Goal: Transaction & Acquisition: Purchase product/service

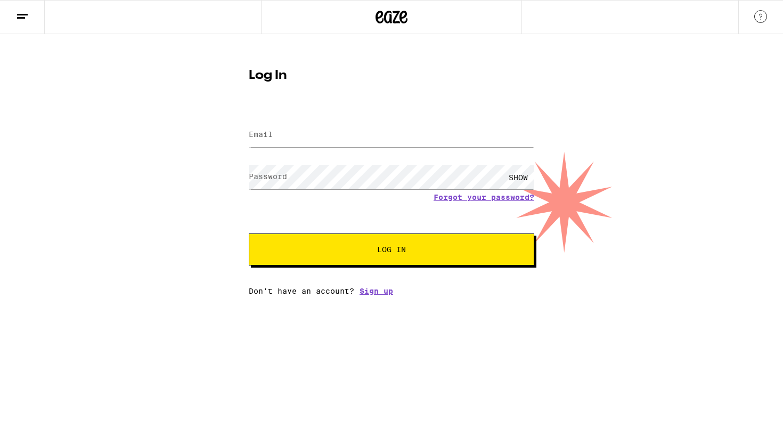
click at [268, 137] on label "Email" at bounding box center [261, 134] width 24 height 9
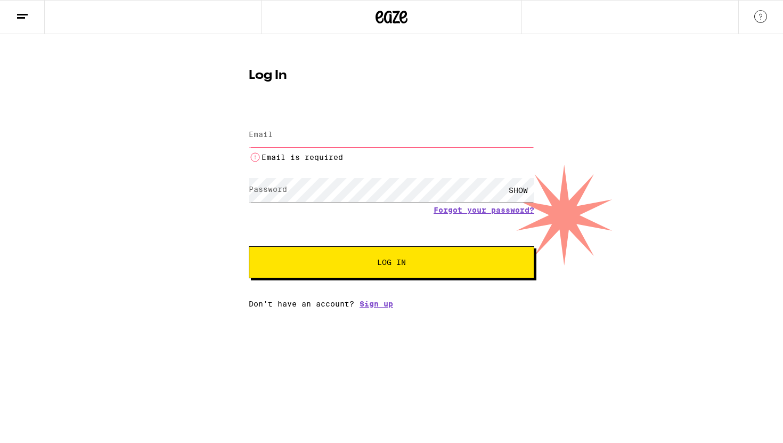
click at [268, 137] on label "Email" at bounding box center [261, 134] width 24 height 9
click at [381, 125] on input "Email" at bounding box center [391, 135] width 285 height 24
type input "[EMAIL_ADDRESS][DOMAIN_NAME]"
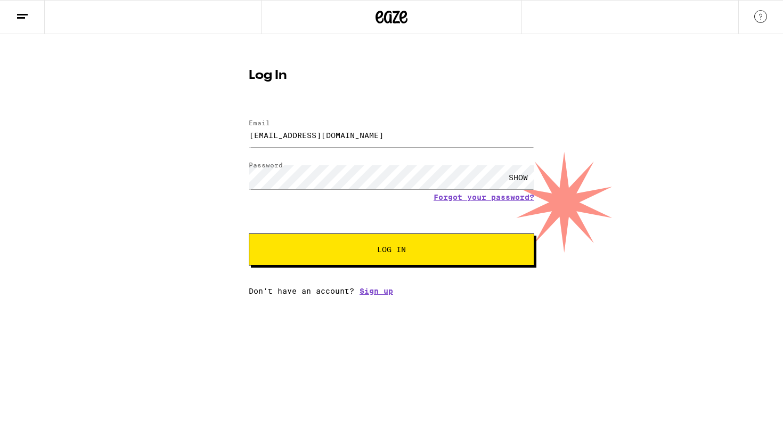
click at [375, 244] on button "Log In" at bounding box center [391, 249] width 285 height 32
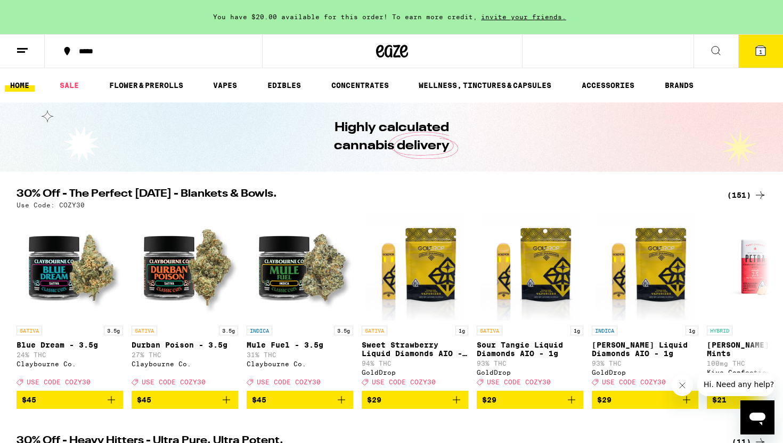
click at [737, 194] on div "(151)" at bounding box center [746, 195] width 39 height 13
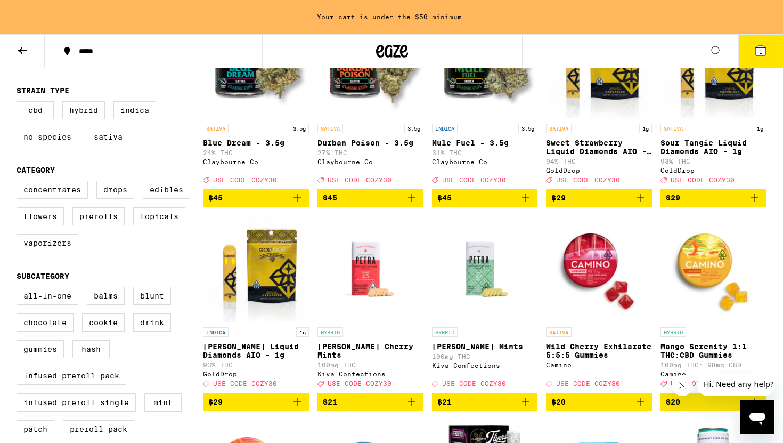
scroll to position [177, 0]
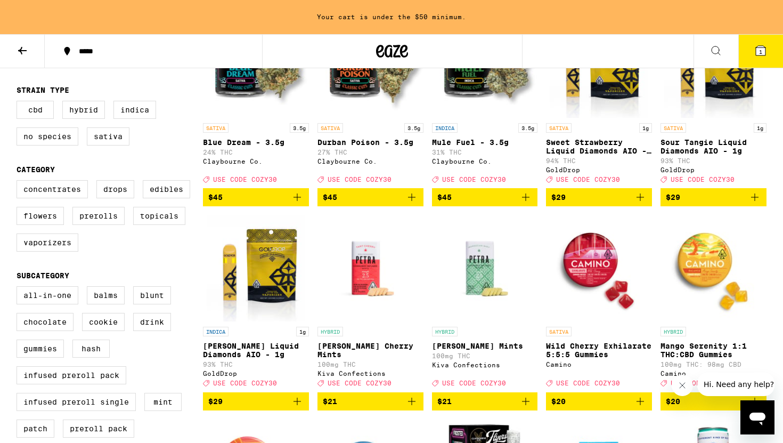
click at [638, 200] on icon "Add to bag" at bounding box center [640, 197] width 13 height 13
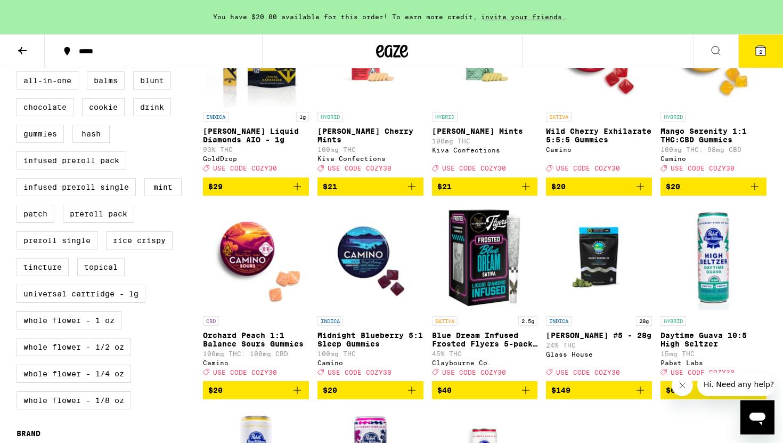
scroll to position [390, 0]
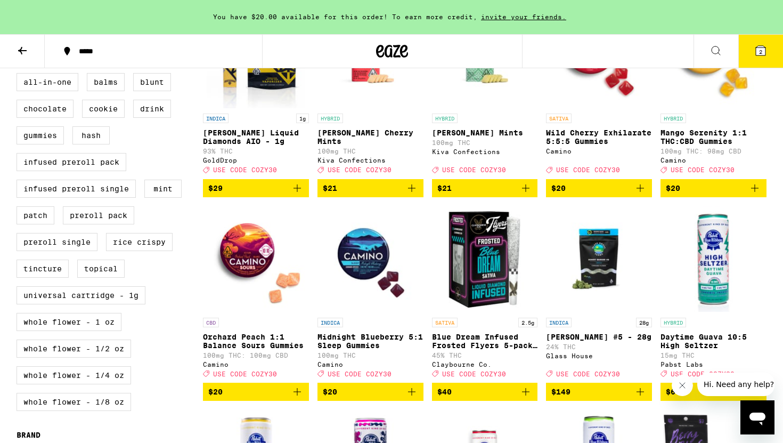
click at [755, 192] on icon "Add to bag" at bounding box center [754, 187] width 7 height 7
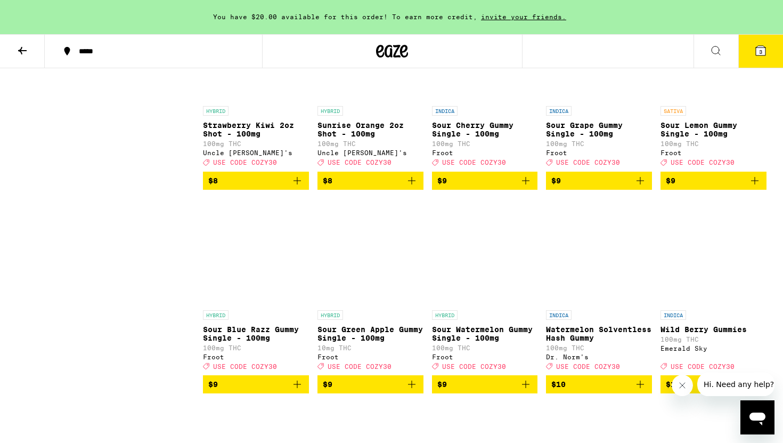
scroll to position [1219, 0]
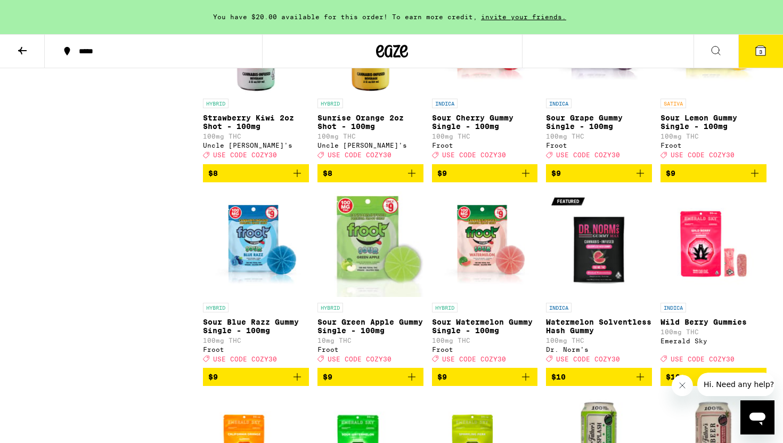
click at [526, 380] on icon "Add to bag" at bounding box center [525, 376] width 7 height 7
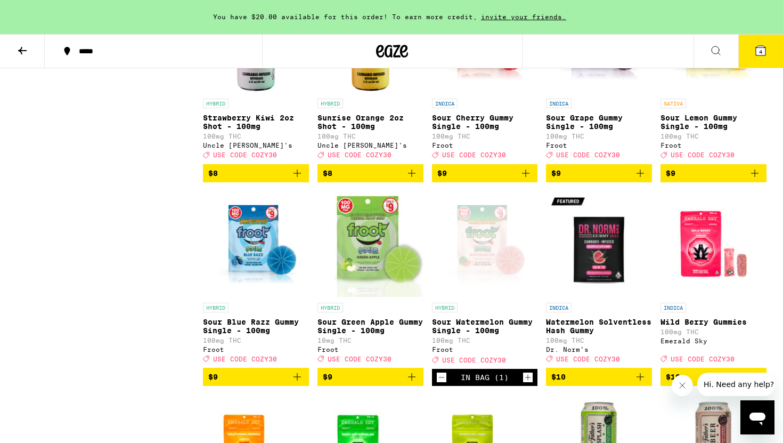
click at [409, 383] on icon "Add to bag" at bounding box center [411, 376] width 13 height 13
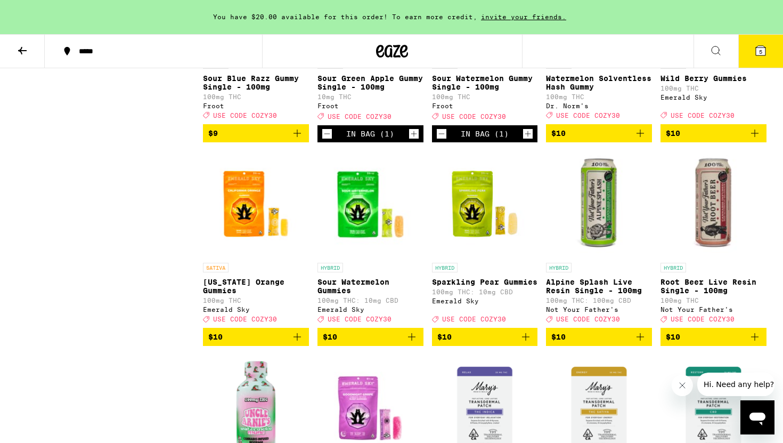
scroll to position [1468, 0]
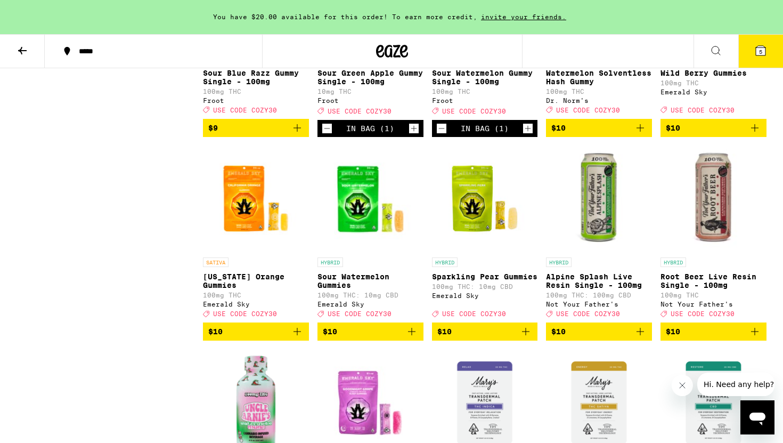
click at [416, 338] on icon "Add to bag" at bounding box center [411, 331] width 13 height 13
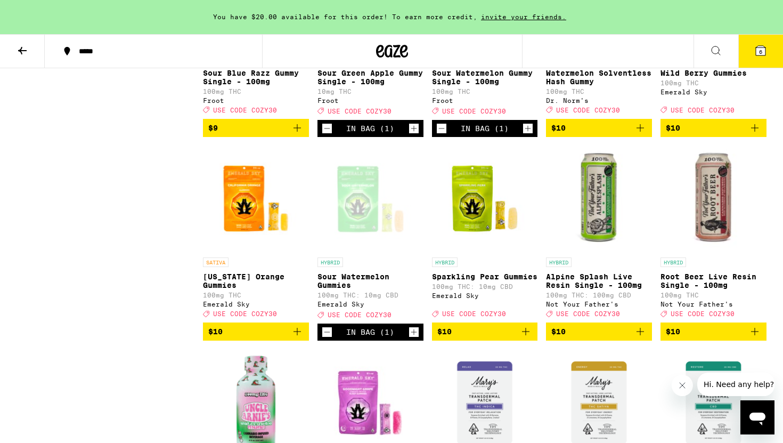
click at [514, 338] on span "$10" at bounding box center [484, 331] width 95 height 13
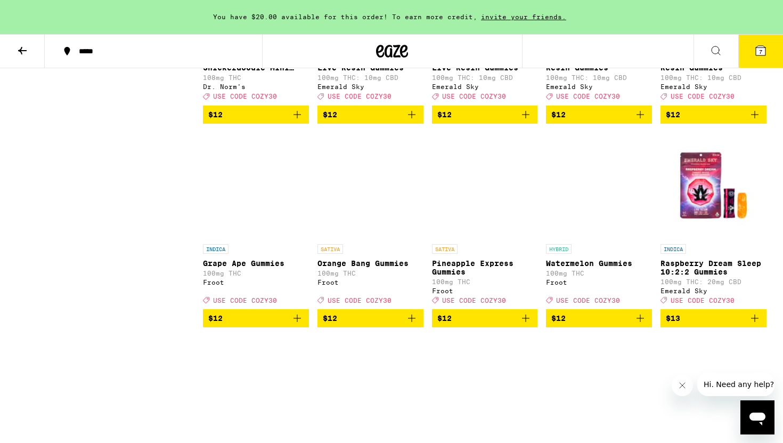
scroll to position [2093, 0]
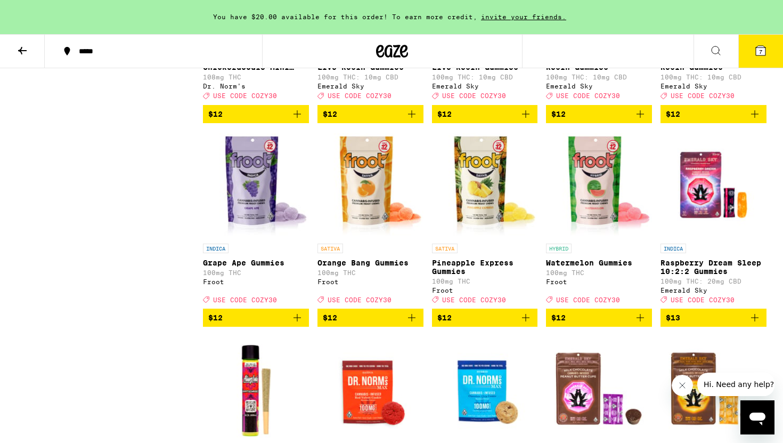
click at [524, 324] on icon "Add to bag" at bounding box center [525, 317] width 13 height 13
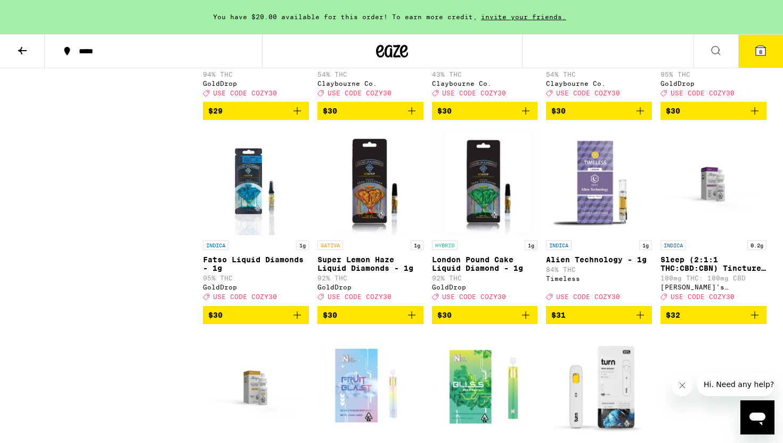
scroll to position [4135, 0]
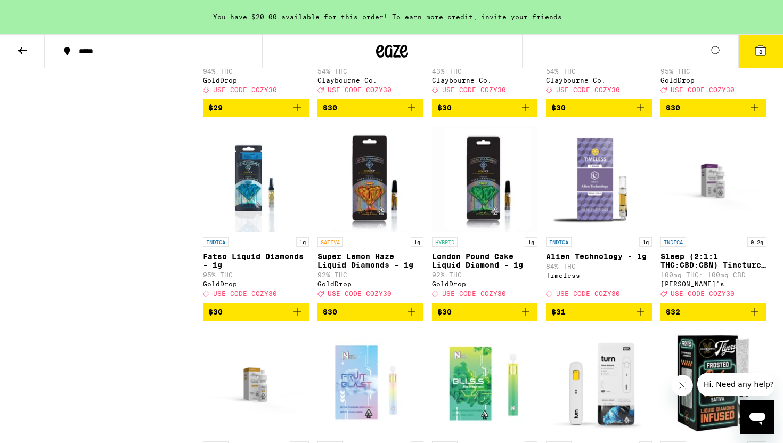
click at [303, 114] on icon "Add to bag" at bounding box center [297, 107] width 13 height 13
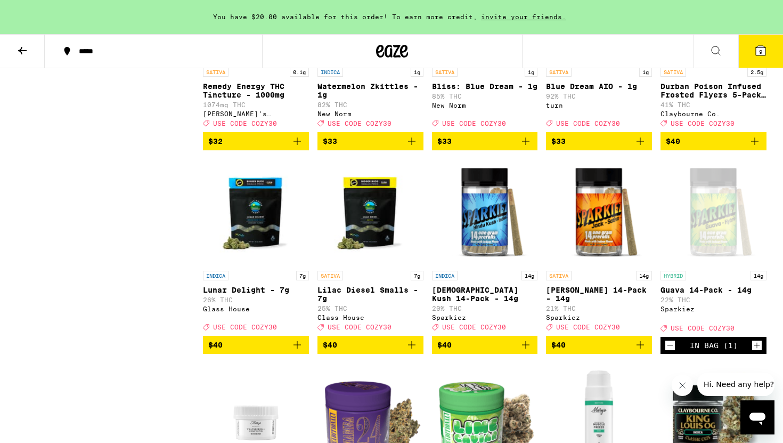
scroll to position [4508, 0]
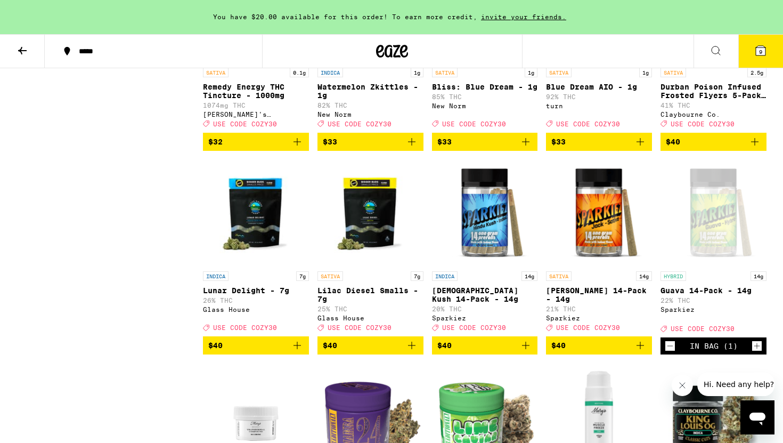
click at [416, 148] on icon "Add to bag" at bounding box center [411, 141] width 13 height 13
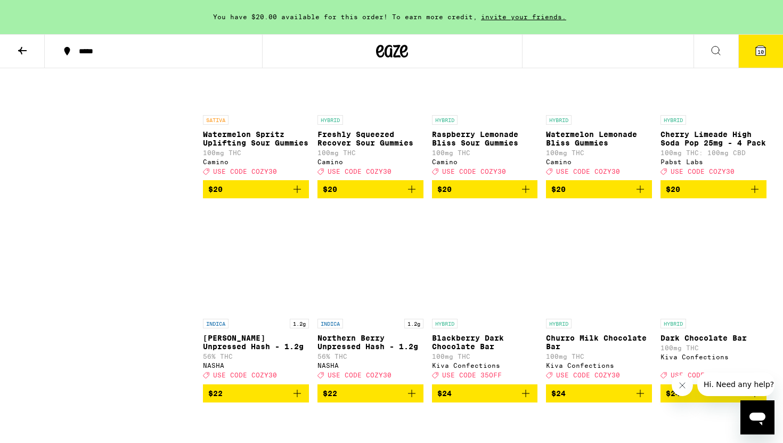
scroll to position [3096, 0]
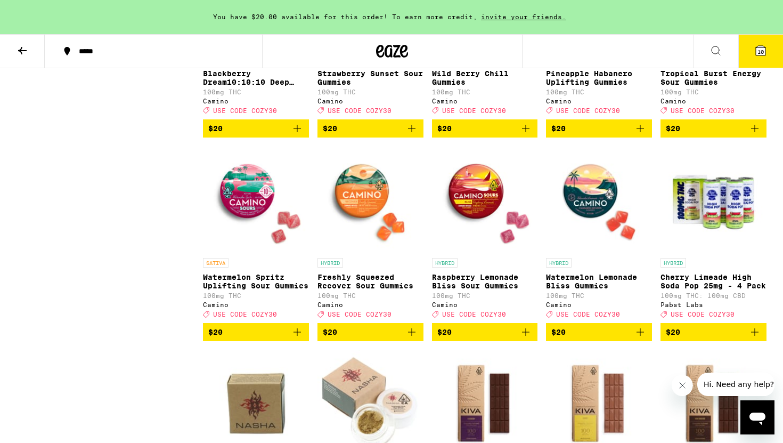
click at [91, 53] on div "*****" at bounding box center [160, 50] width 173 height 7
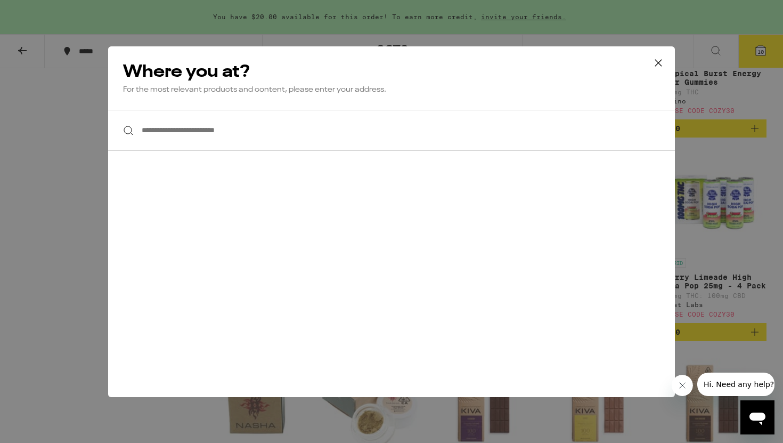
click at [178, 131] on input "**********" at bounding box center [391, 130] width 567 height 41
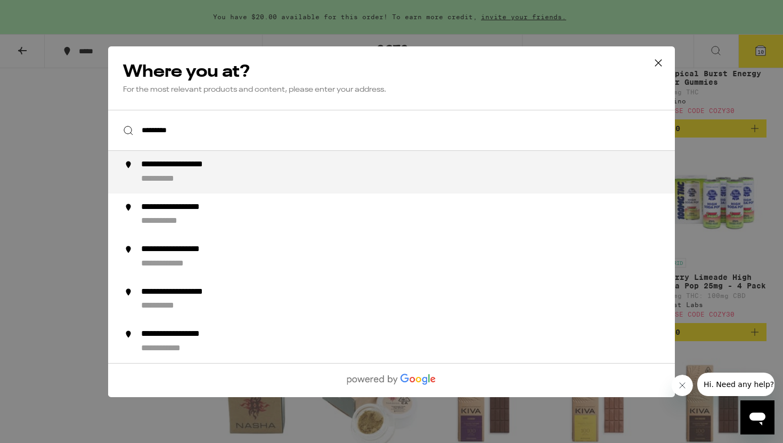
click at [154, 174] on div "**********" at bounding box center [412, 172] width 543 height 26
type input "**********"
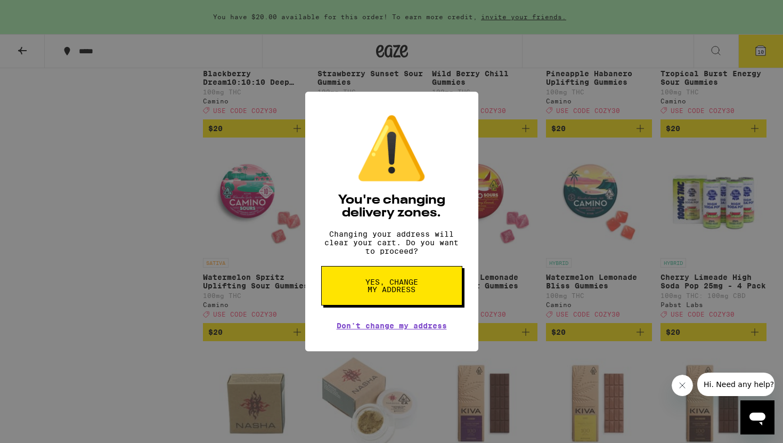
click at [369, 284] on span "Yes, change my address" at bounding box center [391, 285] width 55 height 15
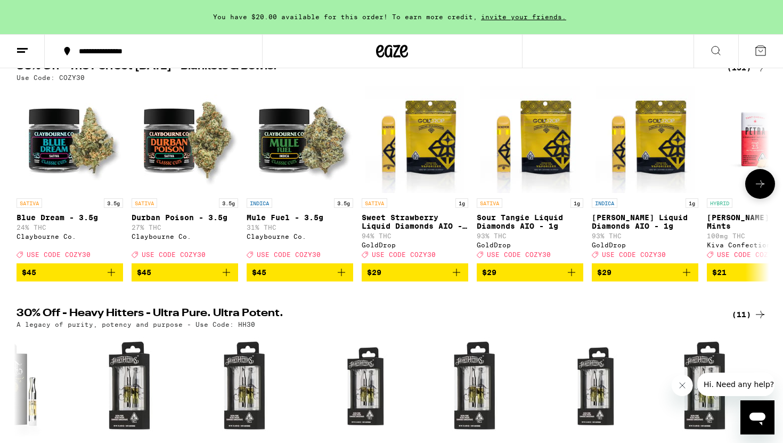
scroll to position [116, 0]
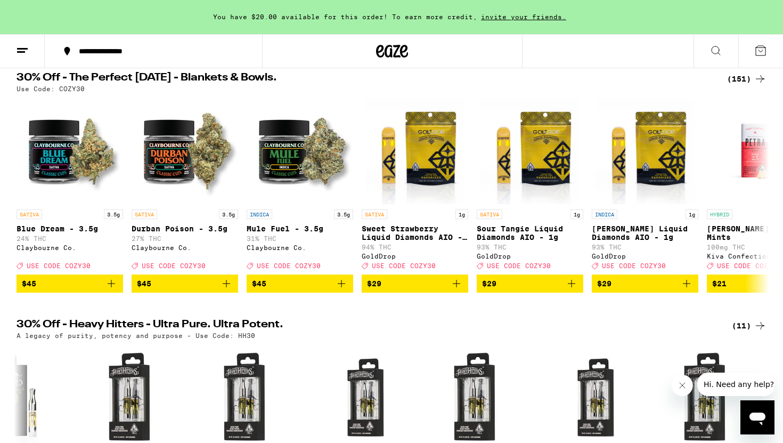
click at [742, 79] on div "(151)" at bounding box center [746, 78] width 39 height 13
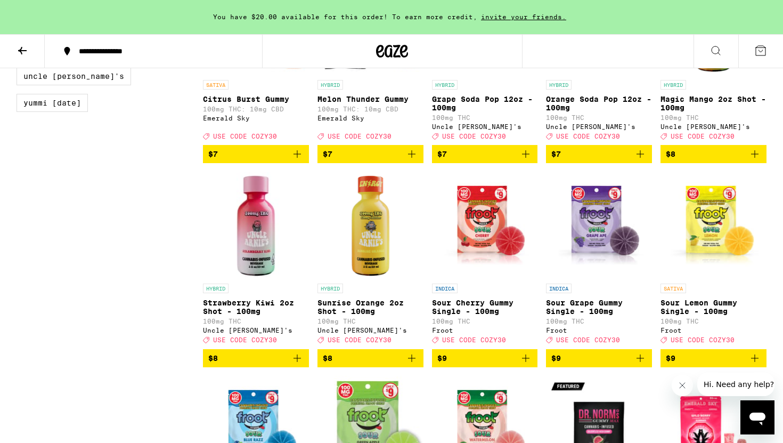
scroll to position [1039, 0]
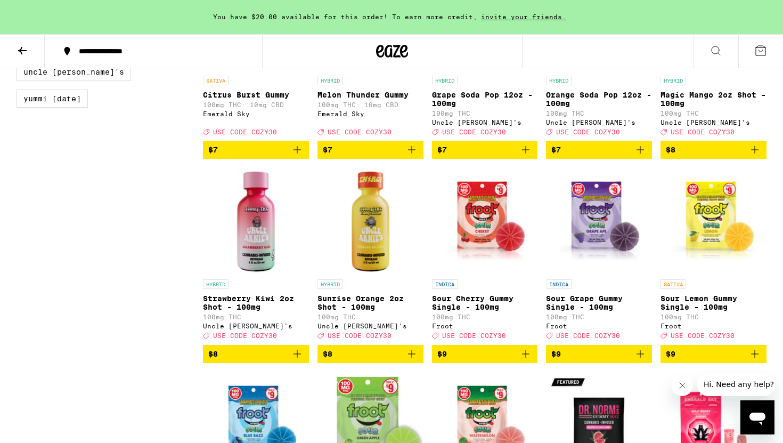
click at [301, 360] on icon "Add to bag" at bounding box center [297, 353] width 13 height 13
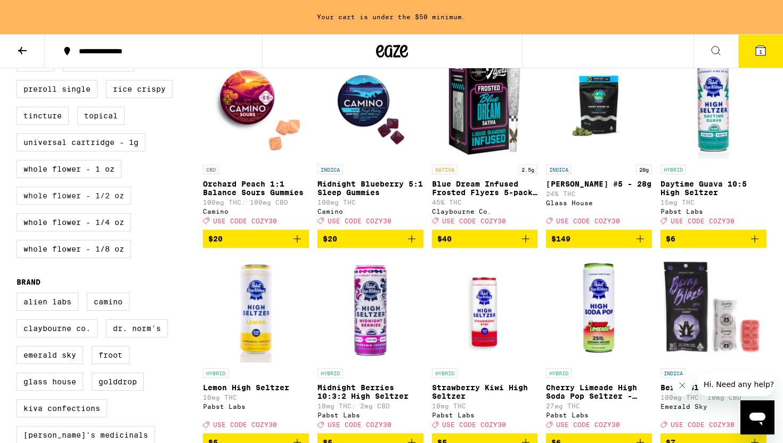
scroll to position [541, 0]
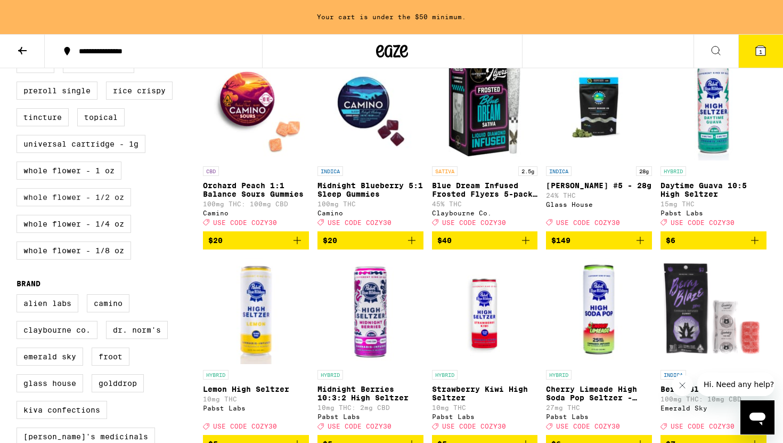
click at [106, 206] on label "Whole Flower - 1/2 oz" at bounding box center [74, 197] width 115 height 18
checkbox input "true"
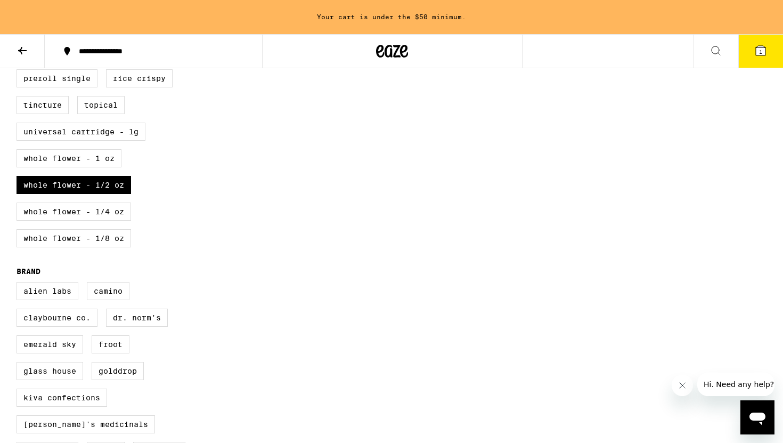
scroll to position [558, 0]
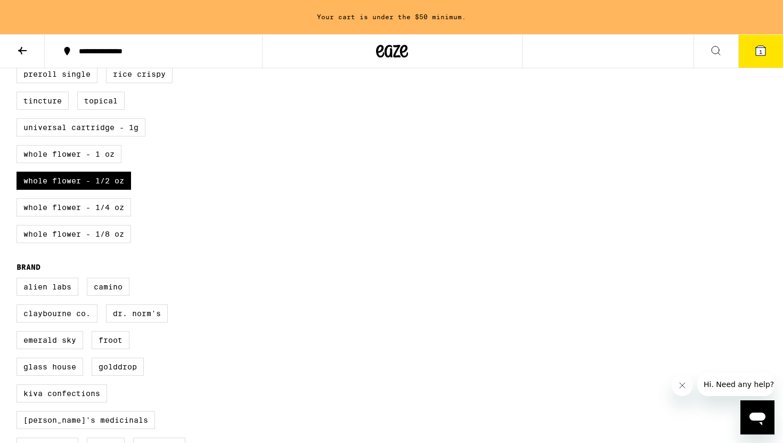
click at [84, 225] on div "All-In-One Balms Blunt Chocolate Cookie Drink Gummies Hash Infused Preroll Pack…" at bounding box center [110, 78] width 186 height 346
click at [84, 216] on label "Whole Flower - 1/4 oz" at bounding box center [74, 207] width 115 height 18
checkbox input "true"
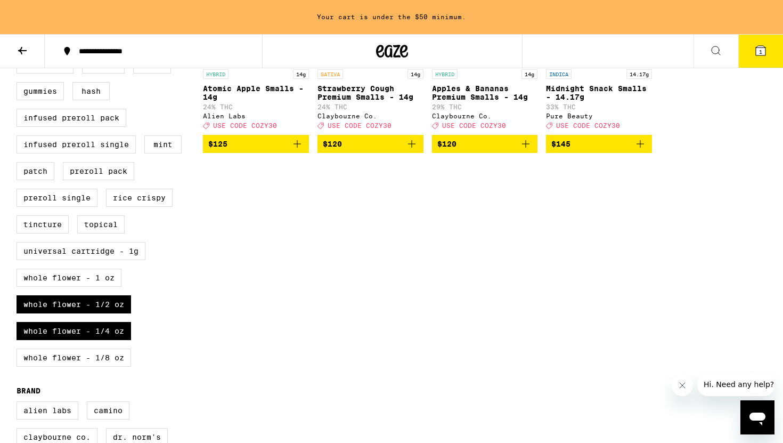
scroll to position [444, 0]
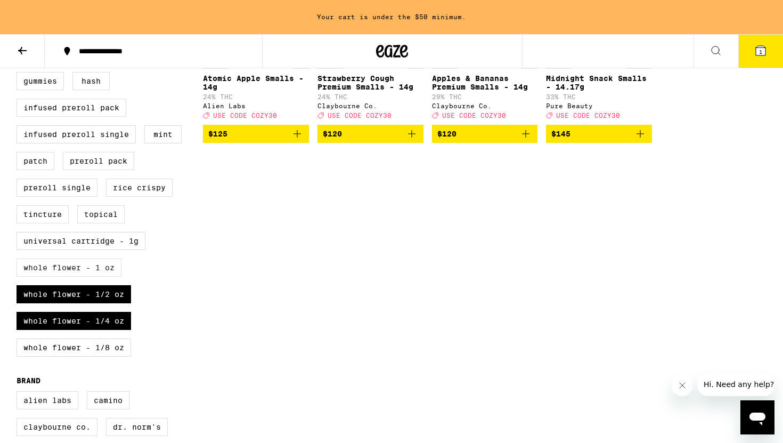
click at [100, 276] on label "Whole Flower - 1 oz" at bounding box center [69, 267] width 105 height 18
click at [19, 21] on input "Whole Flower - 1 oz" at bounding box center [19, 20] width 1 height 1
checkbox input "true"
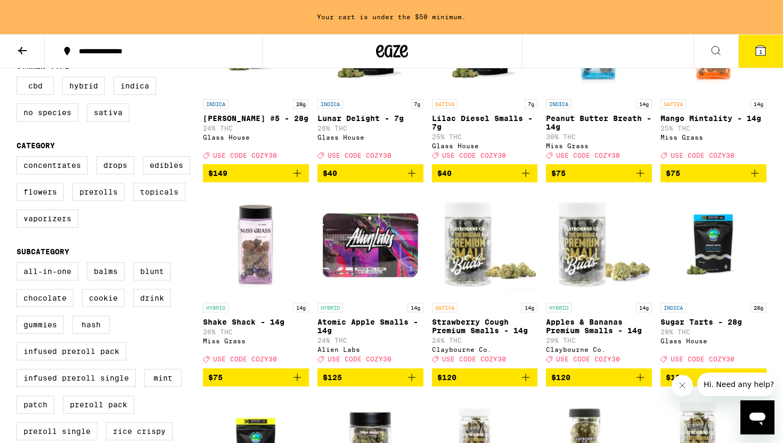
scroll to position [214, 0]
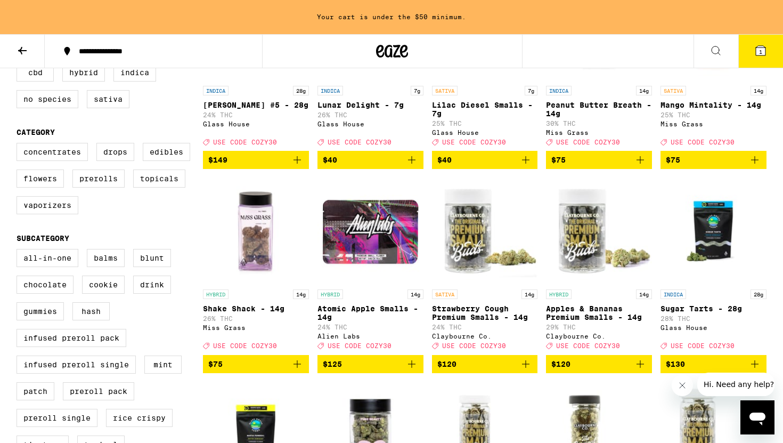
click at [303, 370] on icon "Add to bag" at bounding box center [297, 363] width 13 height 13
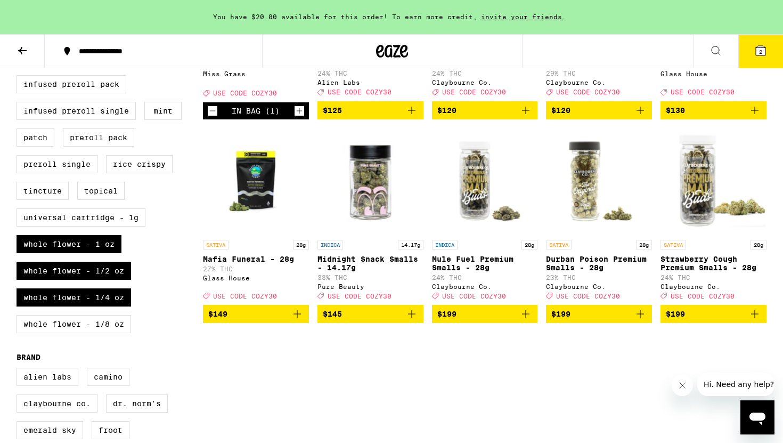
scroll to position [471, 0]
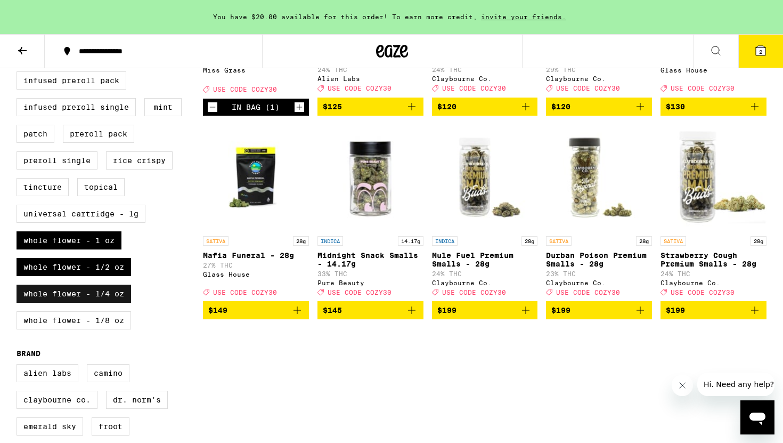
click at [85, 303] on label "Whole Flower - 1/4 oz" at bounding box center [74, 293] width 115 height 18
checkbox input "false"
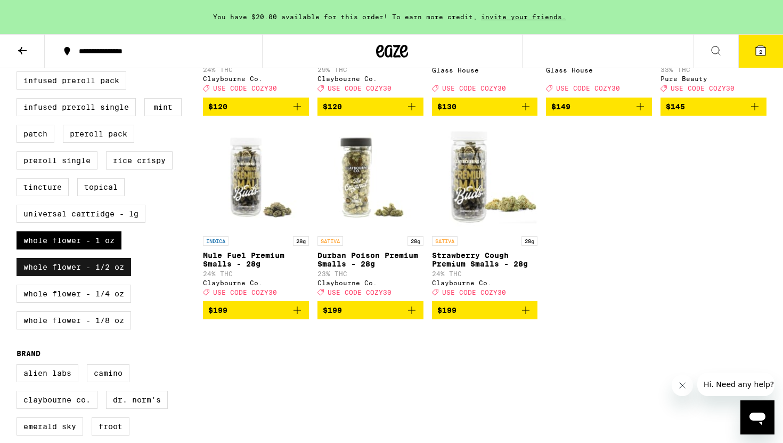
click at [87, 276] on label "Whole Flower - 1/2 oz" at bounding box center [74, 267] width 115 height 18
checkbox input "false"
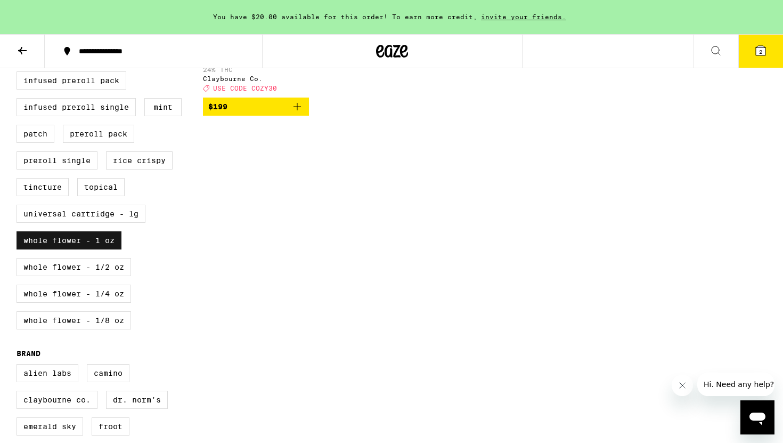
click at [86, 249] on label "Whole Flower - 1 oz" at bounding box center [69, 240] width 105 height 18
checkbox input "false"
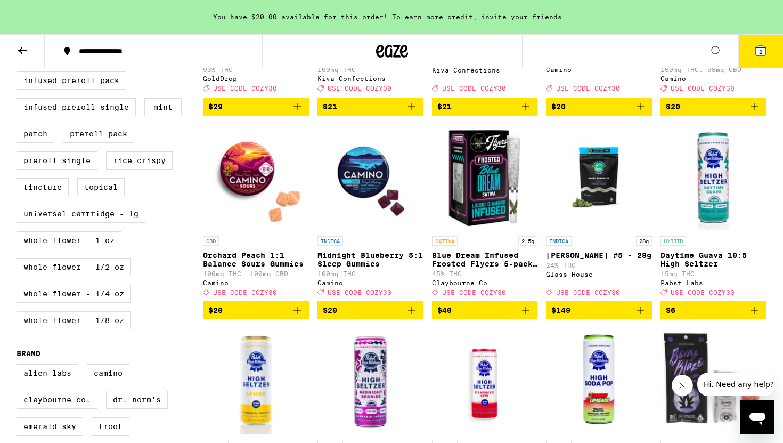
click at [88, 329] on label "Whole Flower - 1/8 oz" at bounding box center [74, 320] width 115 height 18
checkbox input "true"
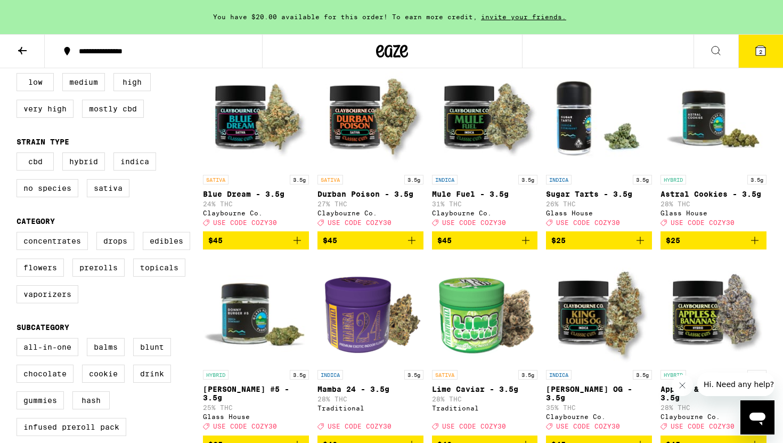
scroll to position [126, 0]
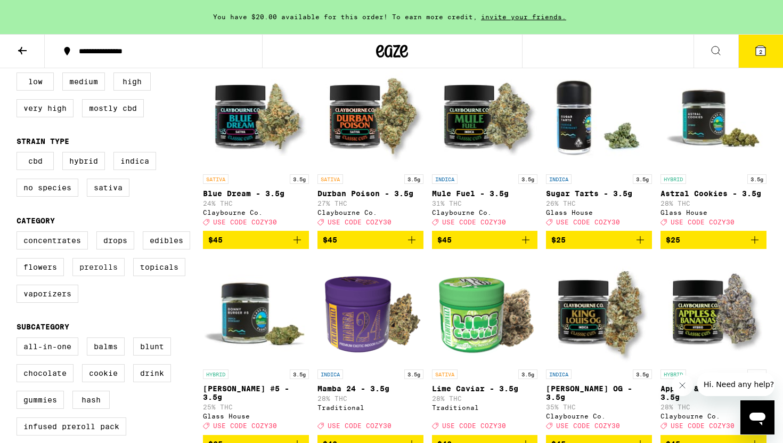
click at [105, 276] on label "Prerolls" at bounding box center [98, 267] width 52 height 18
click at [19, 233] on input "Prerolls" at bounding box center [19, 233] width 1 height 1
checkbox input "true"
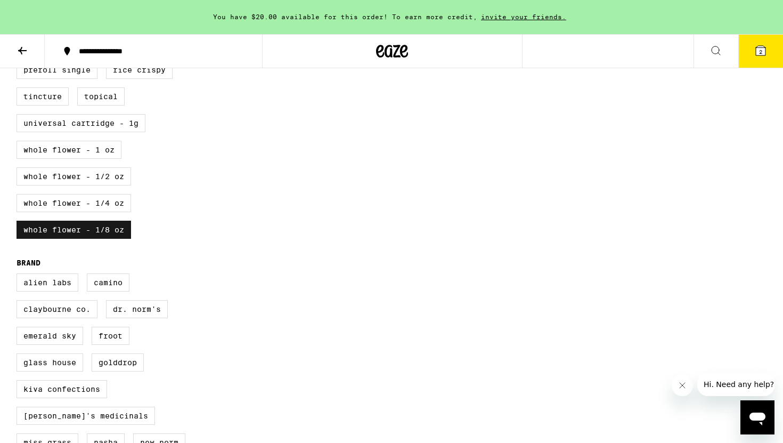
click at [92, 239] on label "Whole Flower - 1/8 oz" at bounding box center [74, 230] width 115 height 18
checkbox input "false"
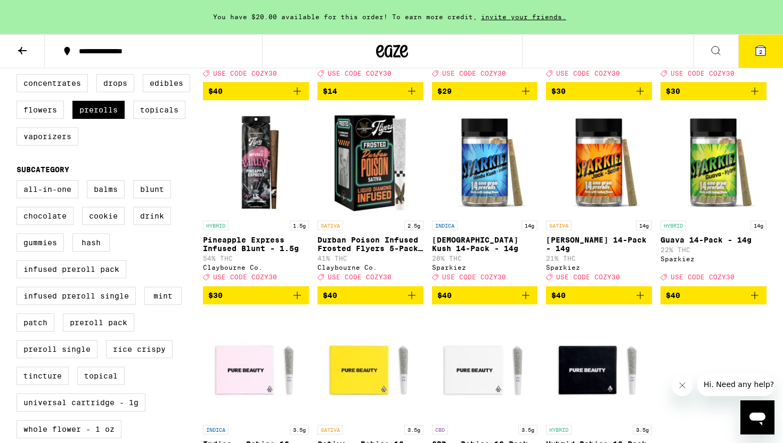
scroll to position [277, 0]
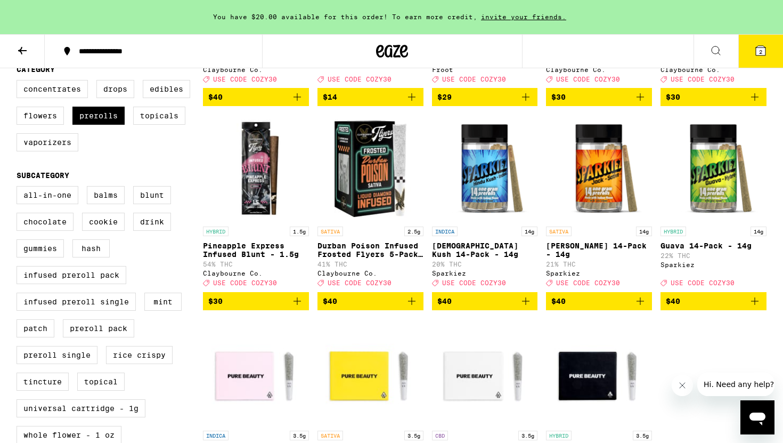
click at [725, 307] on span "$40" at bounding box center [713, 301] width 95 height 13
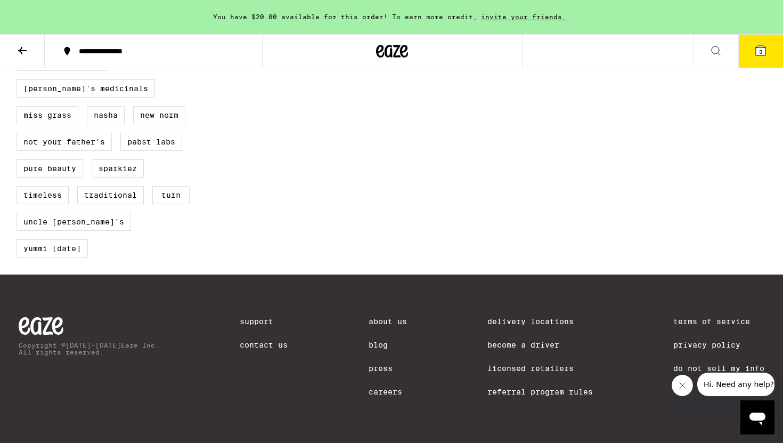
scroll to position [0, 0]
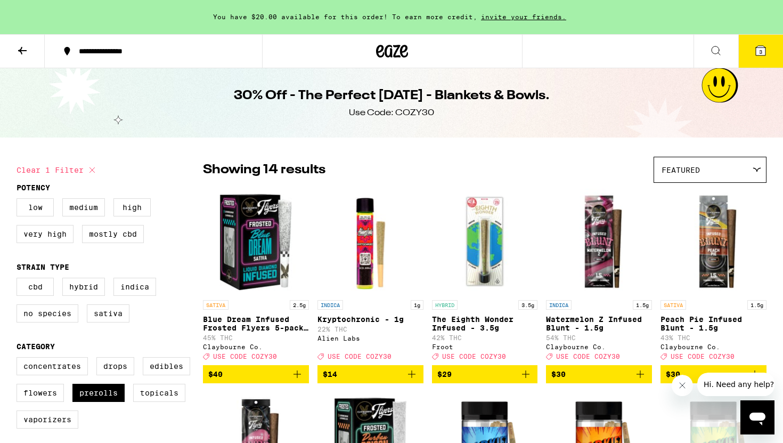
click at [26, 52] on icon at bounding box center [22, 50] width 13 height 13
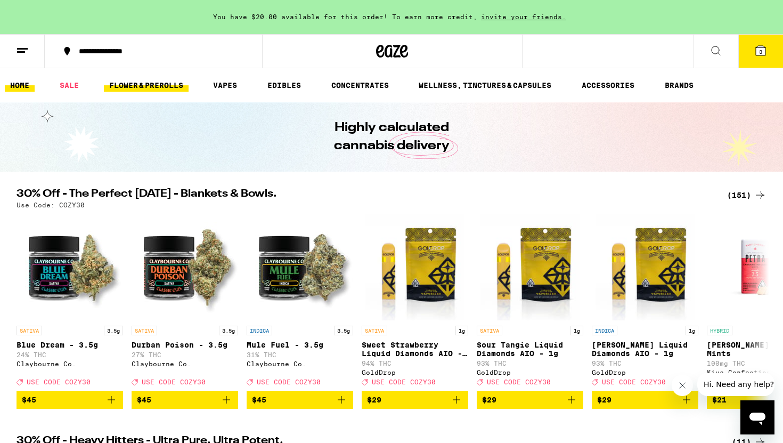
click at [163, 85] on link "FLOWER & PREROLLS" at bounding box center [146, 85] width 85 height 13
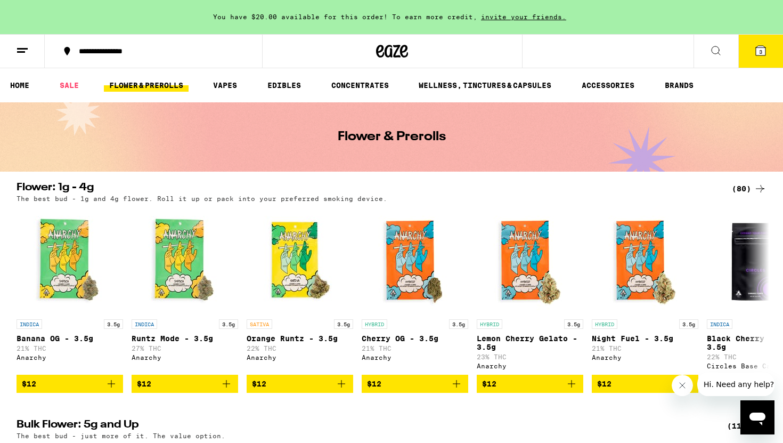
click at [746, 189] on div "(80)" at bounding box center [749, 188] width 35 height 13
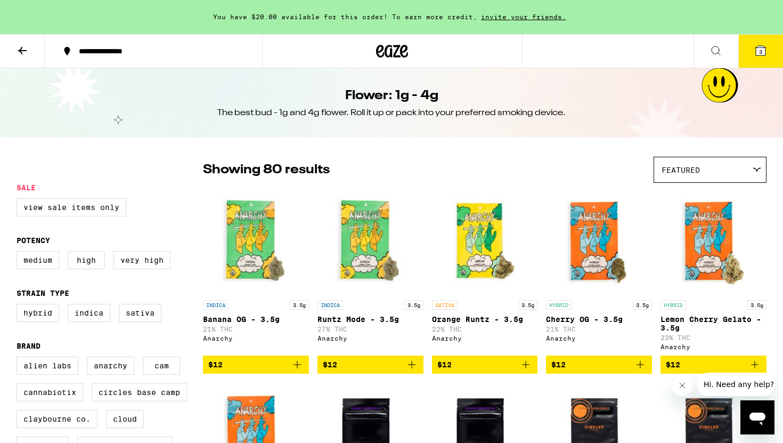
click at [754, 174] on div "Featured" at bounding box center [710, 169] width 112 height 25
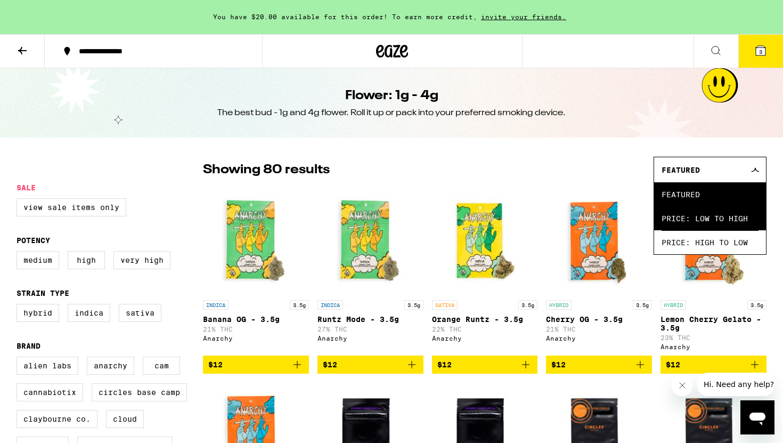
click at [726, 225] on span "Price: Low to High" at bounding box center [710, 218] width 97 height 24
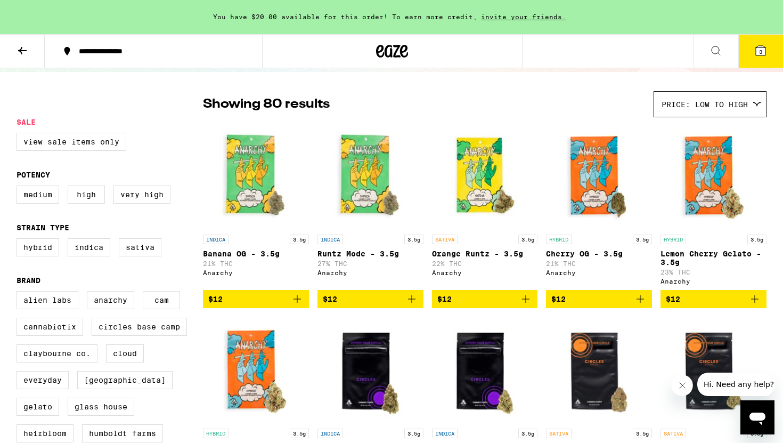
scroll to position [64, 0]
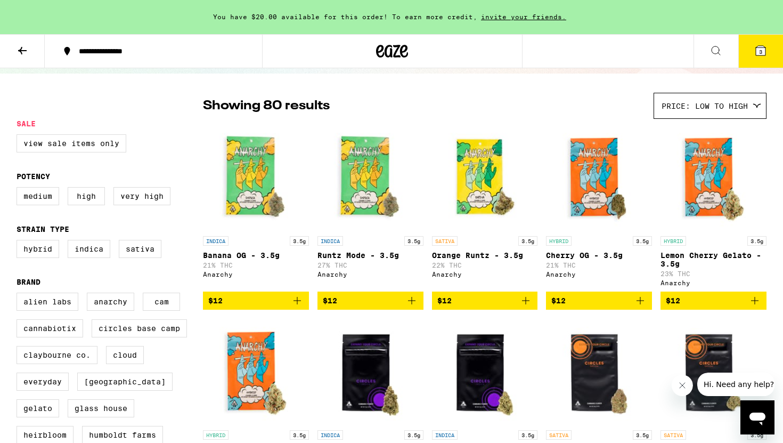
click at [413, 307] on icon "Add to bag" at bounding box center [411, 300] width 13 height 13
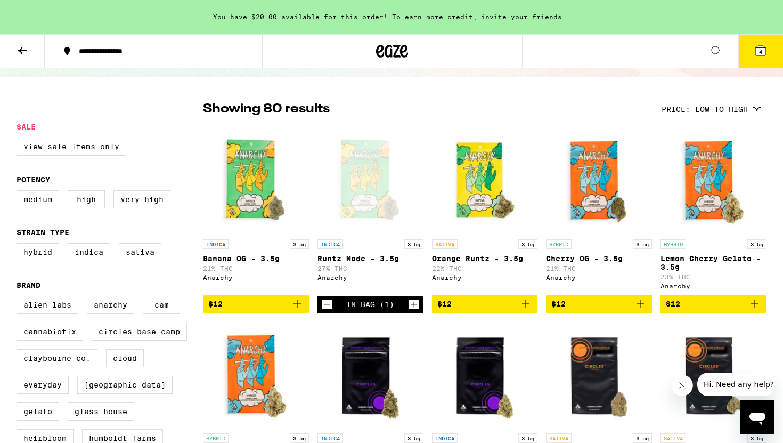
scroll to position [62, 0]
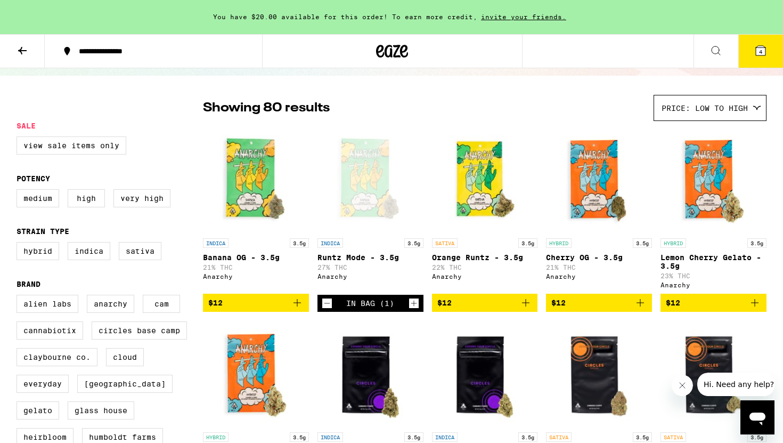
click at [739, 302] on span "$12" at bounding box center [713, 302] width 95 height 13
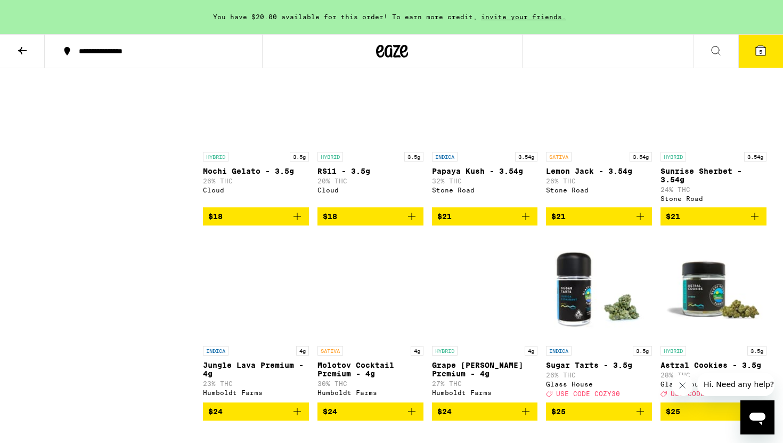
scroll to position [0, 0]
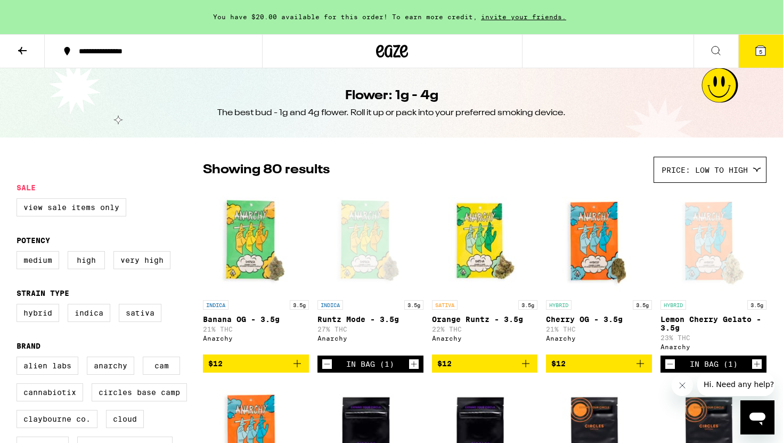
click at [13, 56] on button at bounding box center [22, 52] width 45 height 34
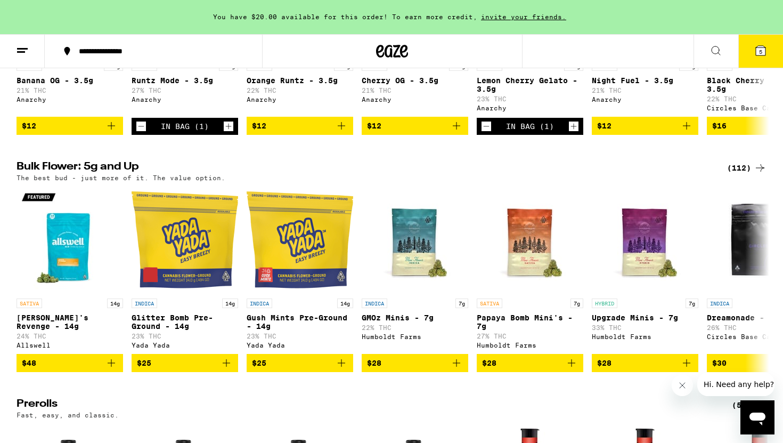
scroll to position [290, 0]
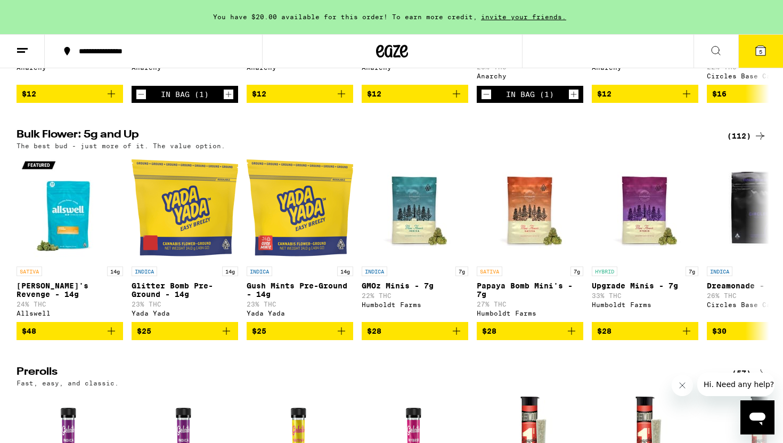
click at [740, 139] on div "(112)" at bounding box center [746, 135] width 39 height 13
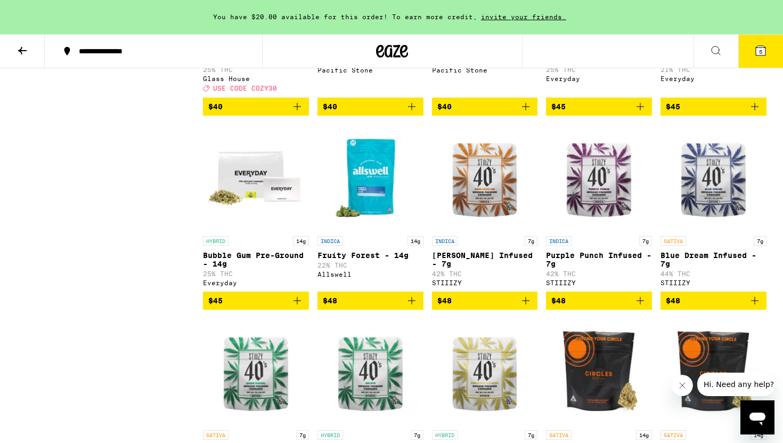
scroll to position [1226, 0]
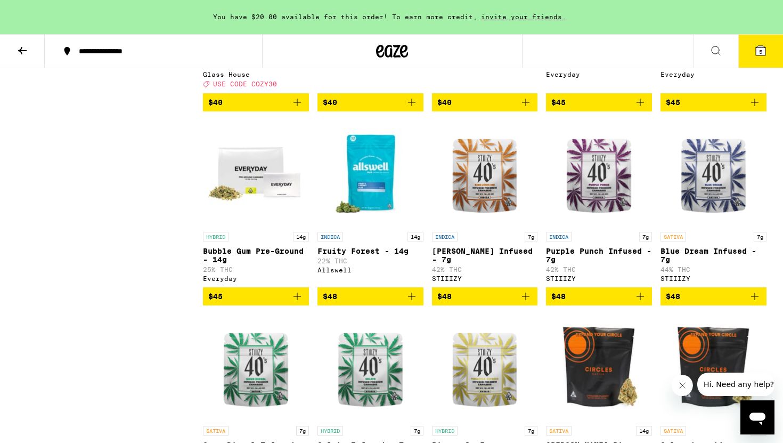
click at [300, 303] on icon "Add to bag" at bounding box center [297, 296] width 13 height 13
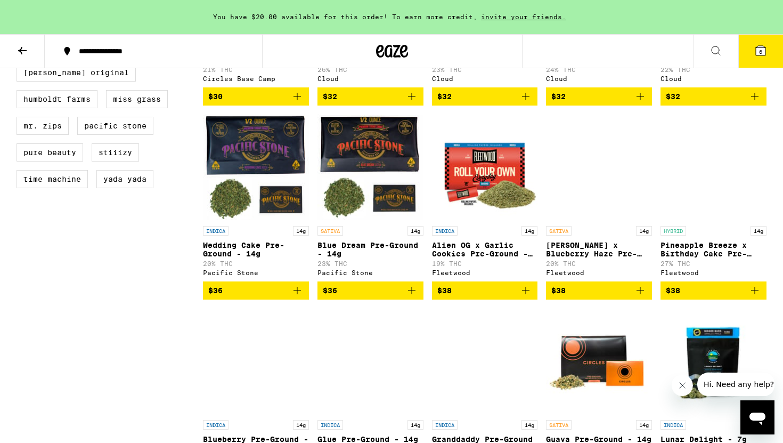
scroll to position [638, 0]
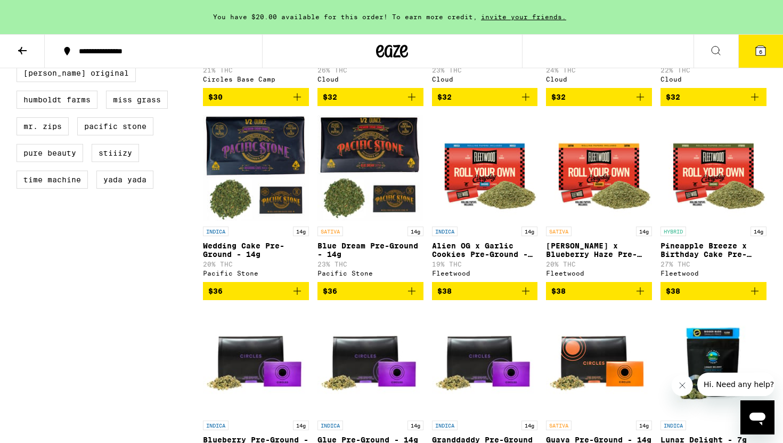
click at [701, 297] on span "$38" at bounding box center [713, 290] width 95 height 13
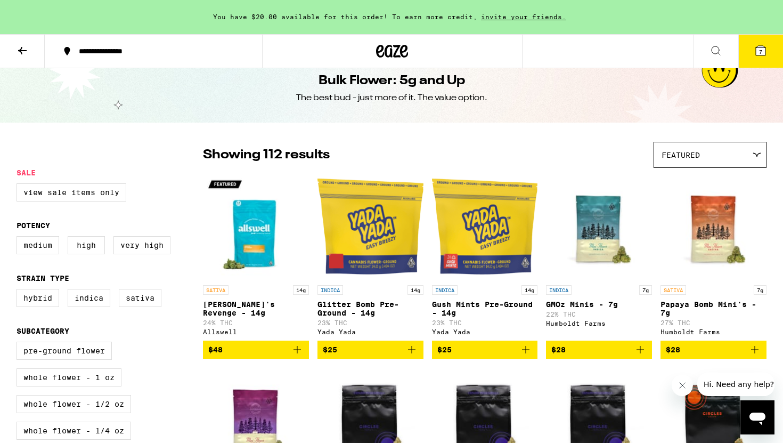
scroll to position [0, 0]
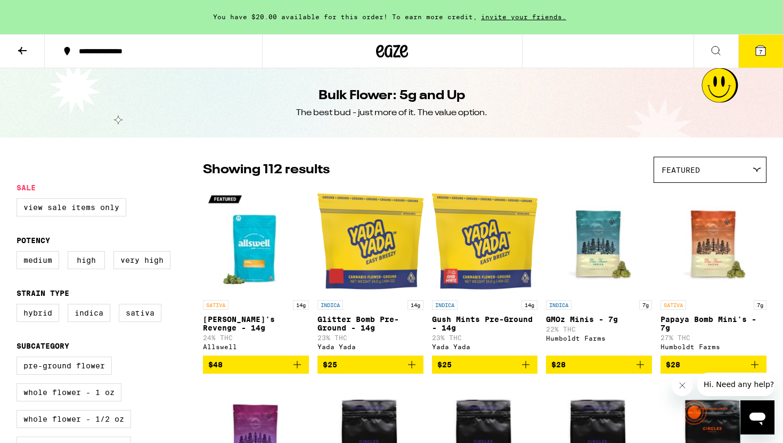
click at [758, 55] on icon at bounding box center [761, 51] width 10 height 10
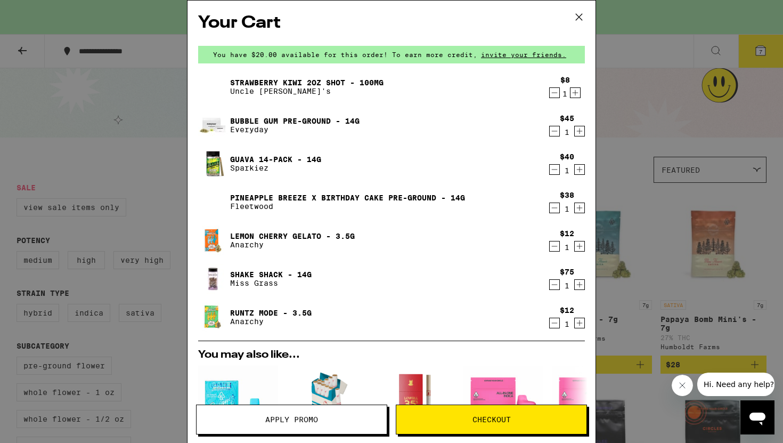
click at [582, 133] on icon "Increment" at bounding box center [580, 131] width 10 height 13
click at [581, 130] on icon "Increment" at bounding box center [580, 131] width 10 height 13
click at [553, 132] on icon "Decrement" at bounding box center [555, 131] width 10 height 13
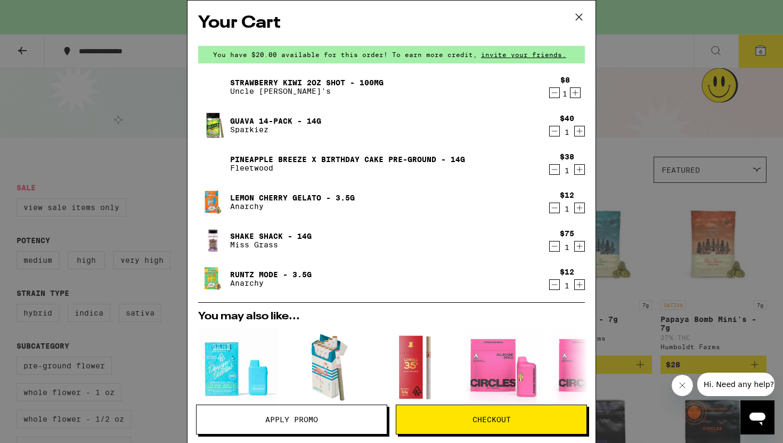
click at [558, 130] on icon "Decrement" at bounding box center [555, 131] width 10 height 13
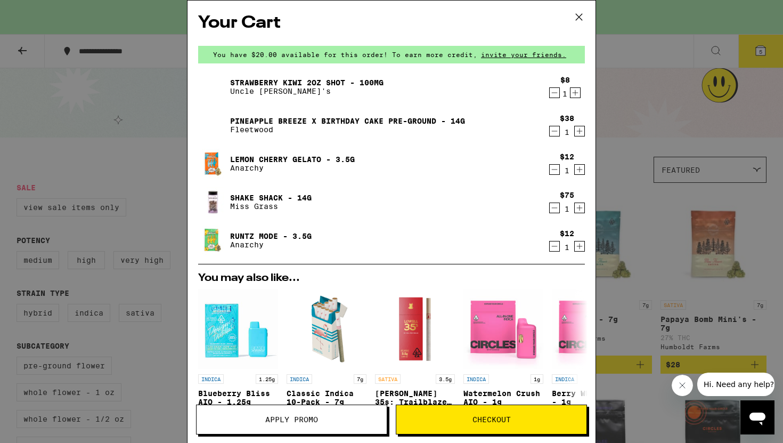
click at [300, 155] on link "Lemon Cherry Gelato - 3.5g" at bounding box center [292, 159] width 125 height 9
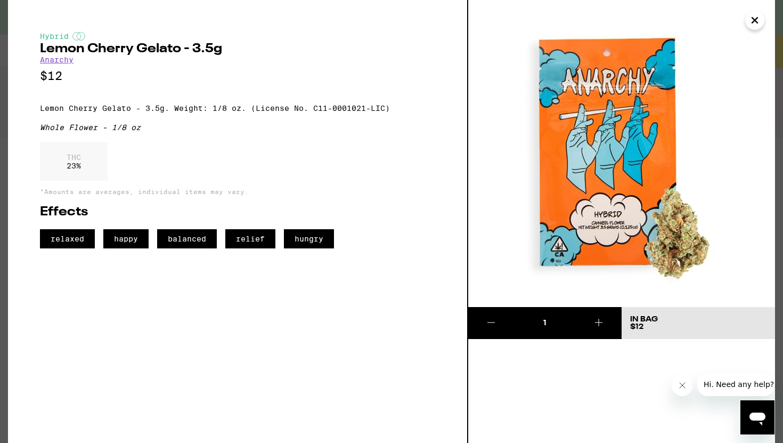
click at [756, 20] on icon "Close" at bounding box center [754, 20] width 13 height 16
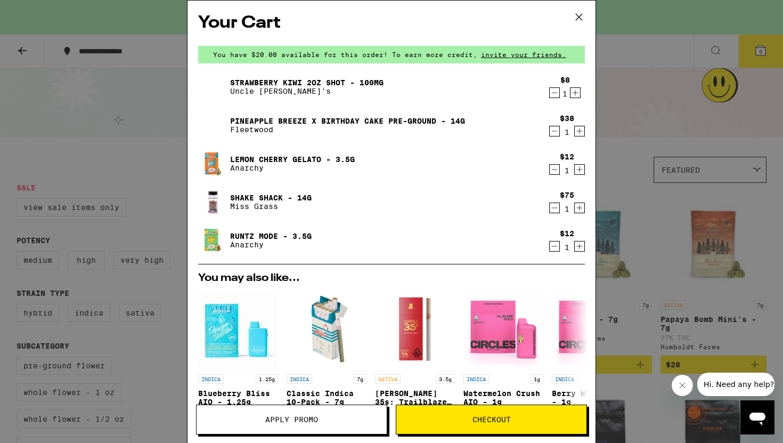
click at [578, 13] on icon at bounding box center [579, 17] width 16 height 16
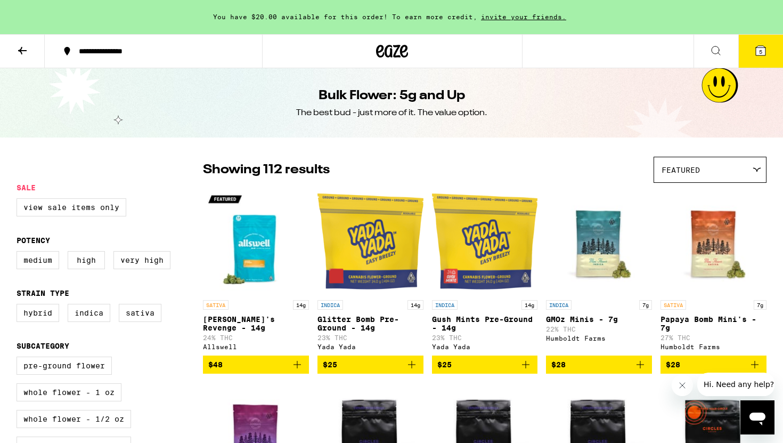
click at [25, 191] on legend "Sale" at bounding box center [26, 187] width 19 height 9
click at [20, 45] on icon at bounding box center [22, 50] width 13 height 13
click at [66, 209] on label "View Sale Items Only" at bounding box center [72, 207] width 110 height 18
click at [19, 200] on input "View Sale Items Only" at bounding box center [19, 200] width 1 height 1
checkbox input "true"
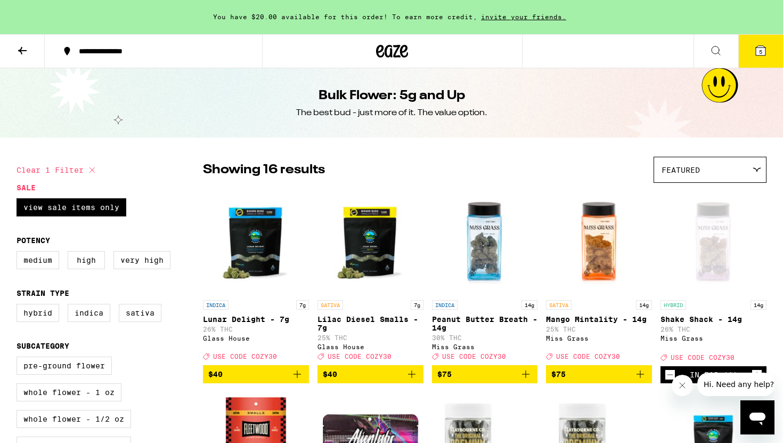
click at [23, 54] on icon at bounding box center [22, 50] width 13 height 13
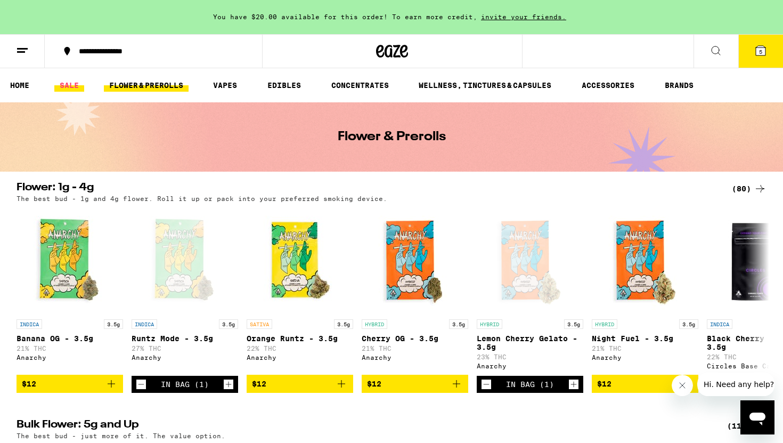
click at [72, 82] on link "SALE" at bounding box center [69, 85] width 30 height 13
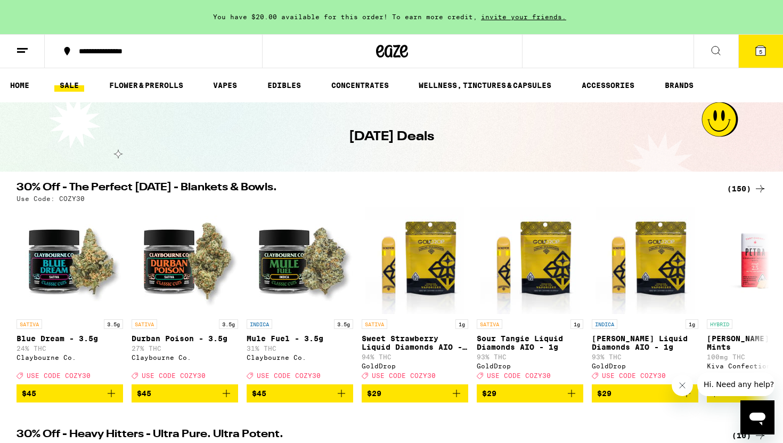
click at [761, 51] on span "5" at bounding box center [760, 51] width 3 height 6
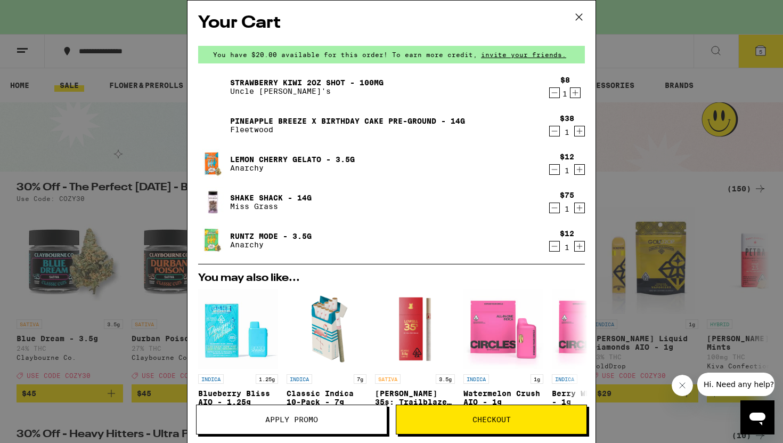
click at [302, 155] on link "Lemon Cherry Gelato - 3.5g" at bounding box center [292, 159] width 125 height 9
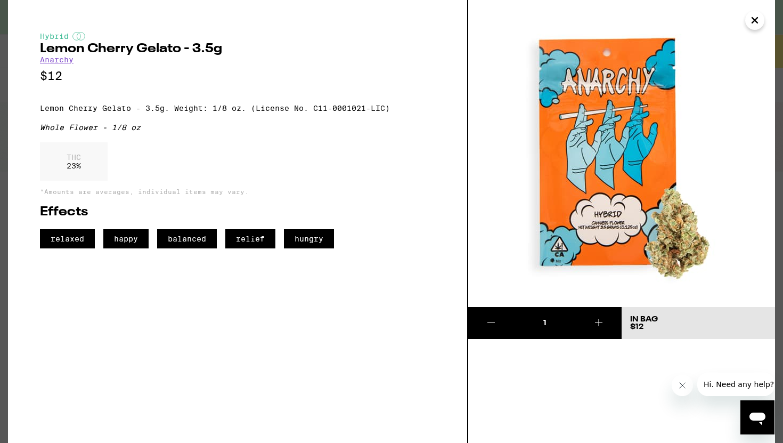
click at [760, 22] on icon "Close" at bounding box center [754, 20] width 13 height 16
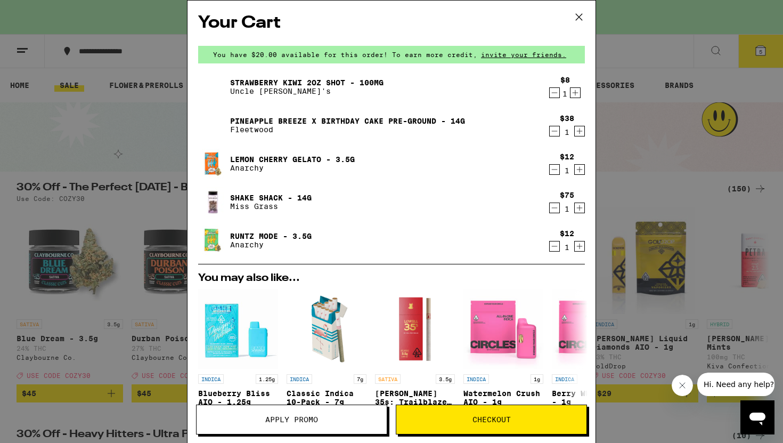
click at [580, 19] on icon at bounding box center [579, 17] width 16 height 16
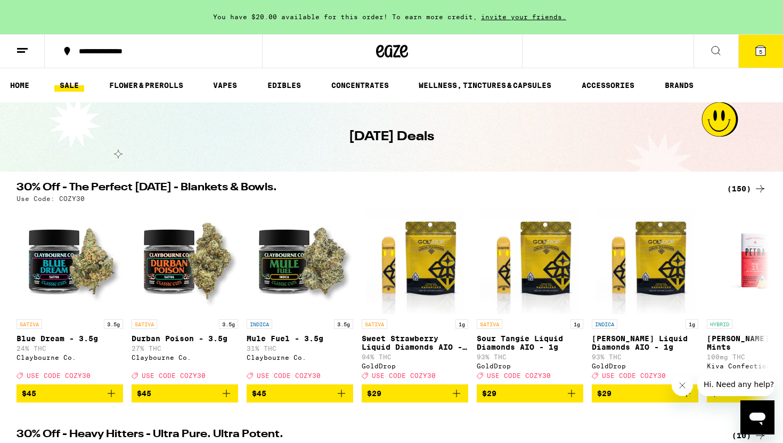
scroll to position [81, 0]
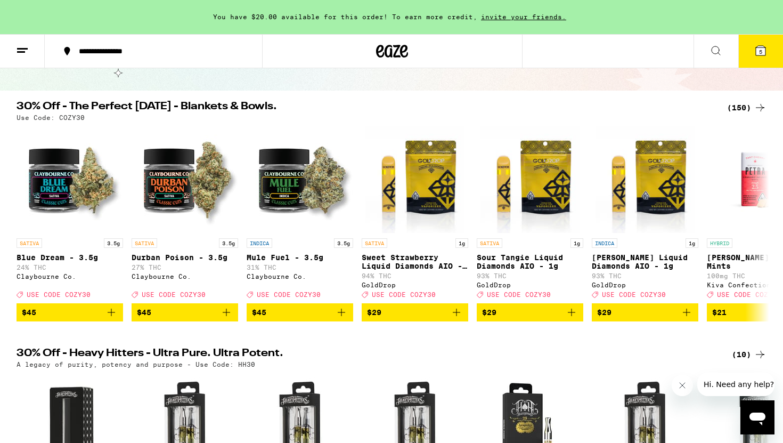
click at [733, 108] on div "(150)" at bounding box center [746, 107] width 39 height 13
click at [747, 109] on div "(150)" at bounding box center [746, 107] width 39 height 13
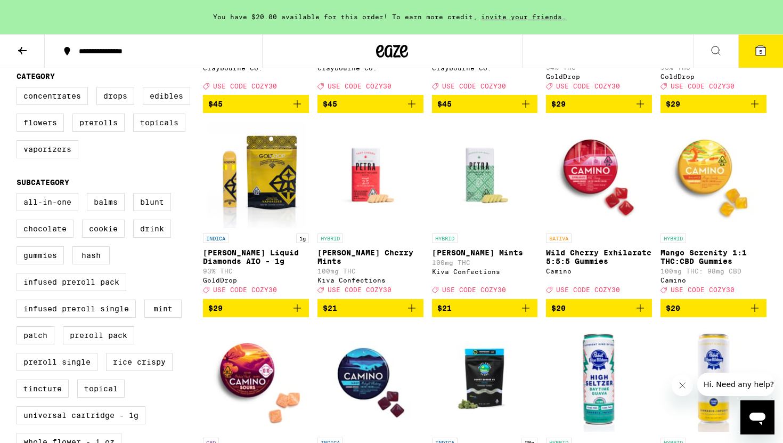
scroll to position [272, 0]
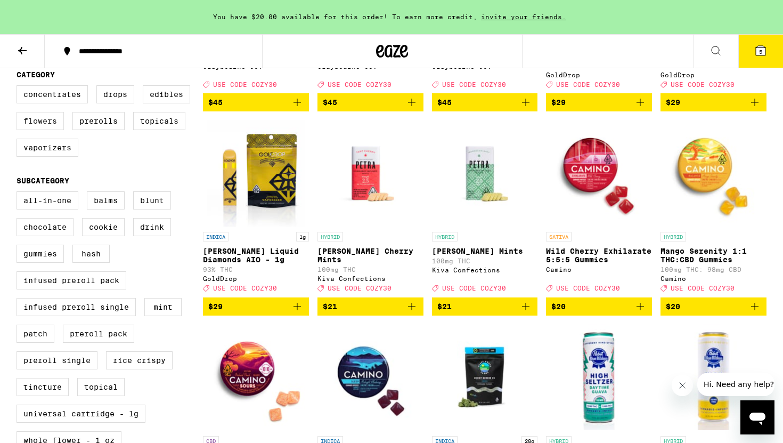
click at [52, 130] on label "Flowers" at bounding box center [40, 121] width 47 height 18
click at [19, 87] on input "Flowers" at bounding box center [19, 87] width 1 height 1
checkbox input "true"
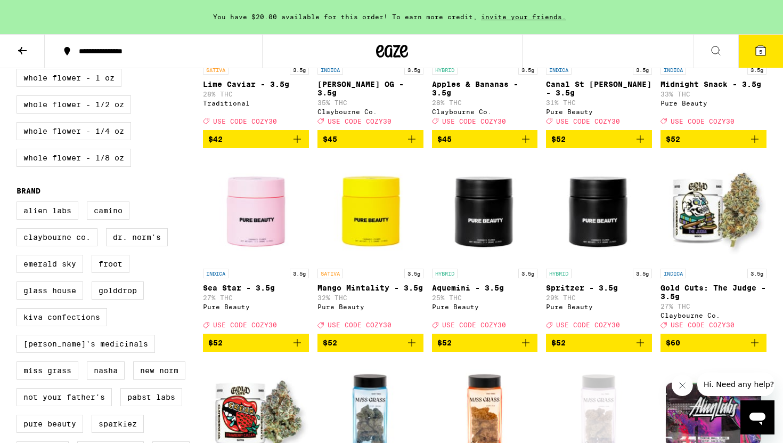
scroll to position [648, 0]
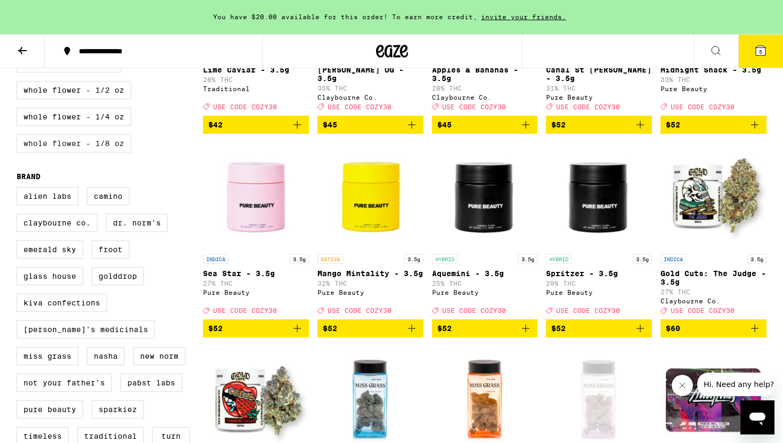
click at [99, 152] on label "Whole Flower - 1/8 oz" at bounding box center [74, 143] width 115 height 18
checkbox input "true"
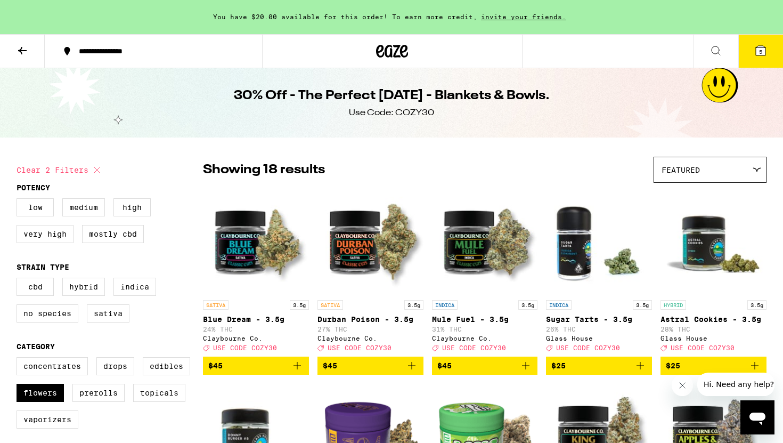
click at [23, 51] on icon at bounding box center [22, 50] width 13 height 13
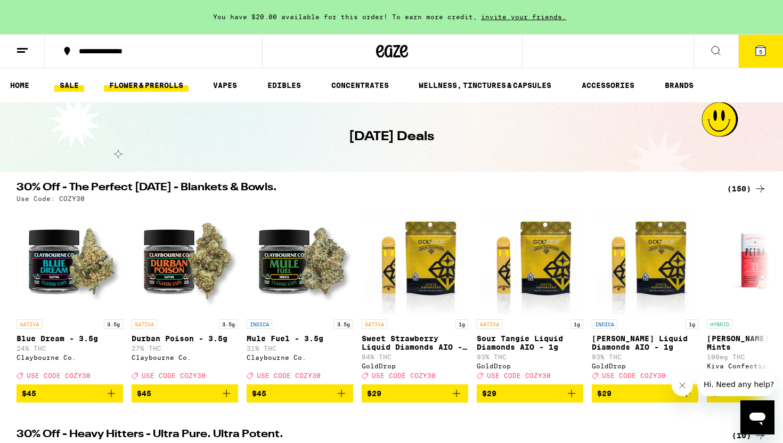
click at [140, 88] on link "FLOWER & PREROLLS" at bounding box center [146, 85] width 85 height 13
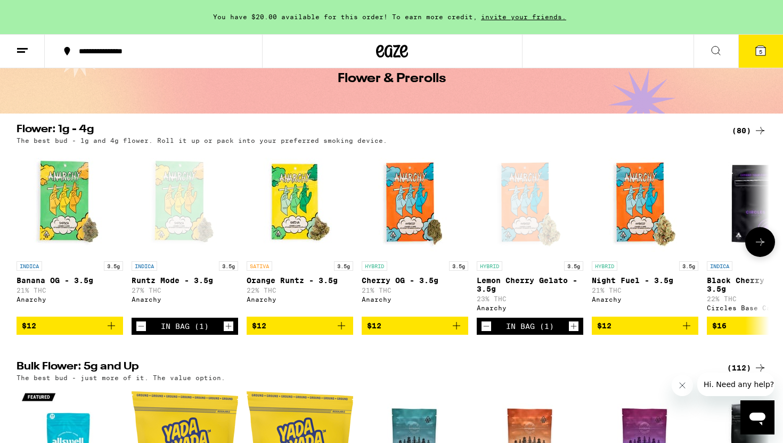
scroll to position [57, 0]
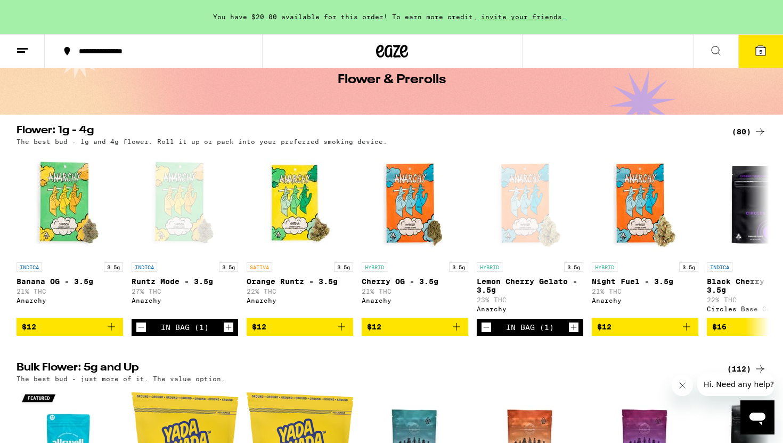
click at [749, 127] on div "(80)" at bounding box center [749, 131] width 35 height 13
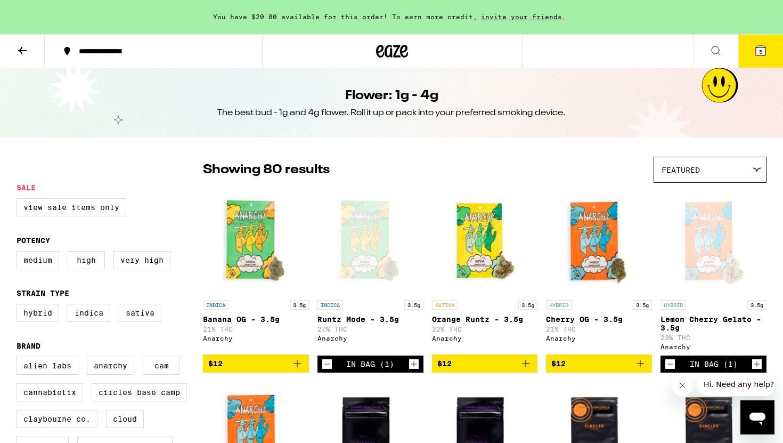
click at [725, 176] on div "Featured" at bounding box center [710, 169] width 112 height 25
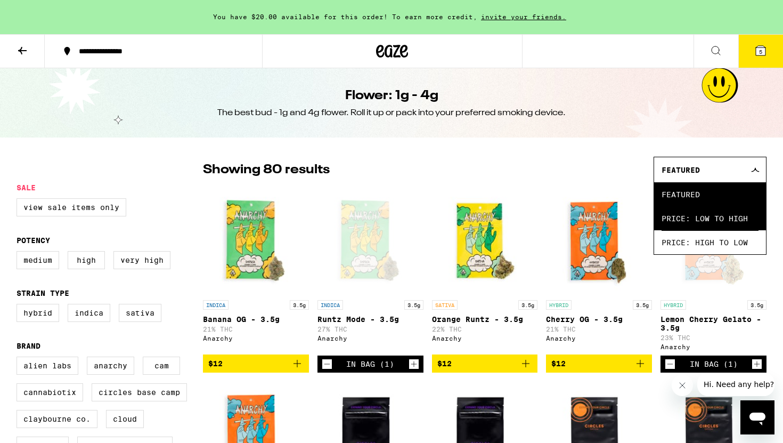
click at [719, 219] on span "Price: Low to High" at bounding box center [710, 218] width 97 height 24
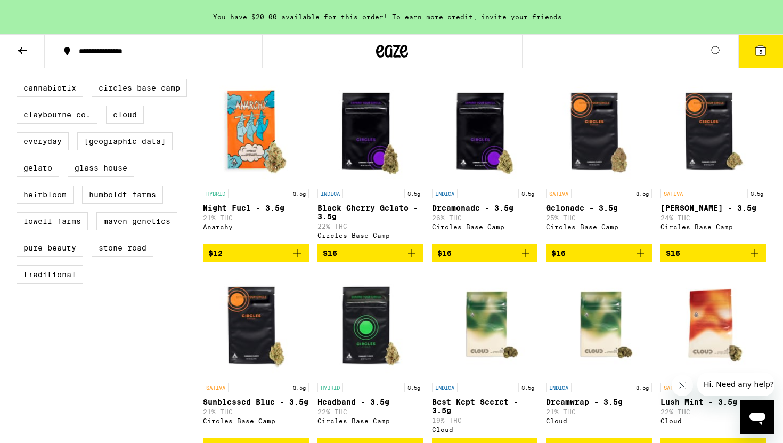
scroll to position [324, 0]
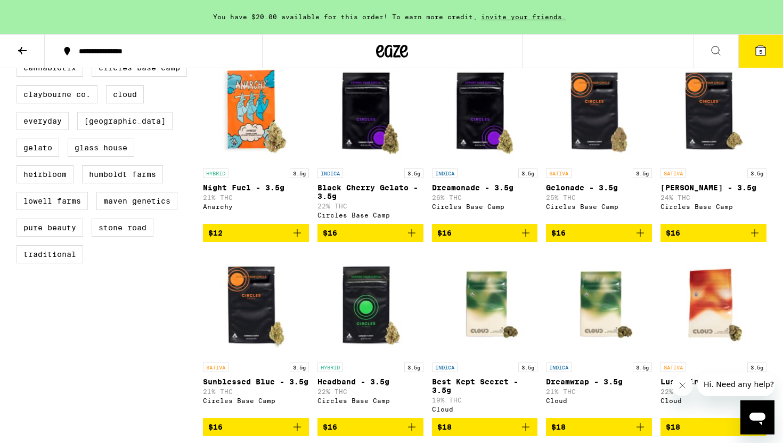
click at [640, 239] on icon "Add to bag" at bounding box center [640, 232] width 13 height 13
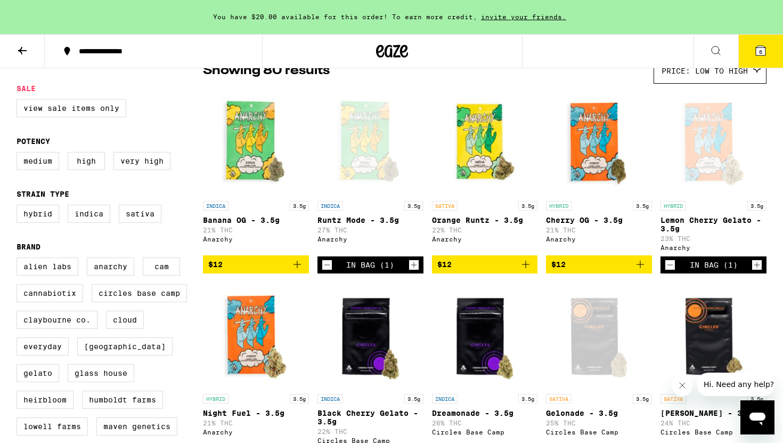
scroll to position [96, 0]
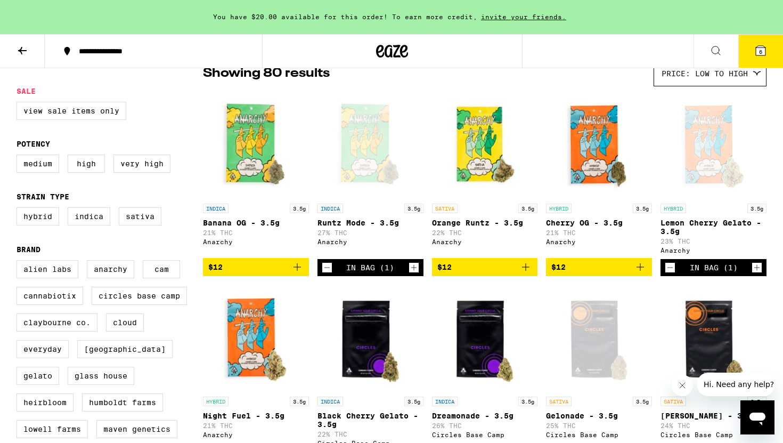
click at [410, 274] on icon "Increment" at bounding box center [414, 267] width 10 height 13
click at [758, 51] on icon at bounding box center [761, 51] width 10 height 10
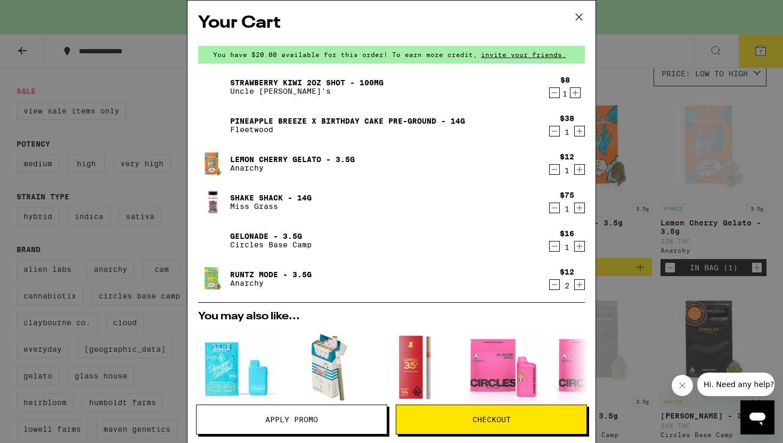
click at [581, 21] on icon at bounding box center [579, 17] width 16 height 16
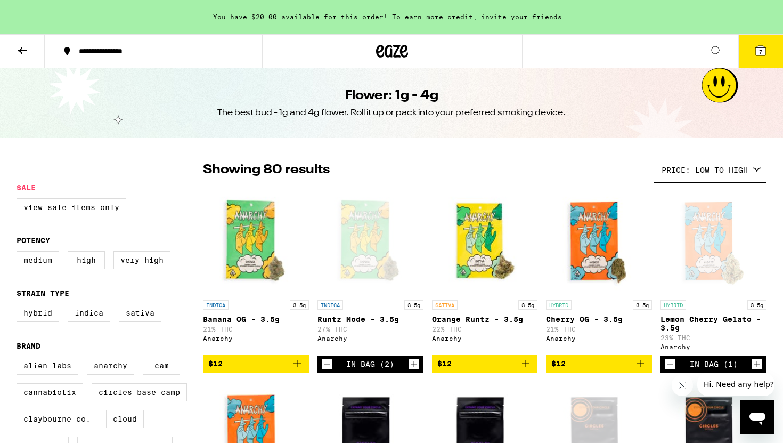
click at [27, 58] on button at bounding box center [22, 52] width 45 height 34
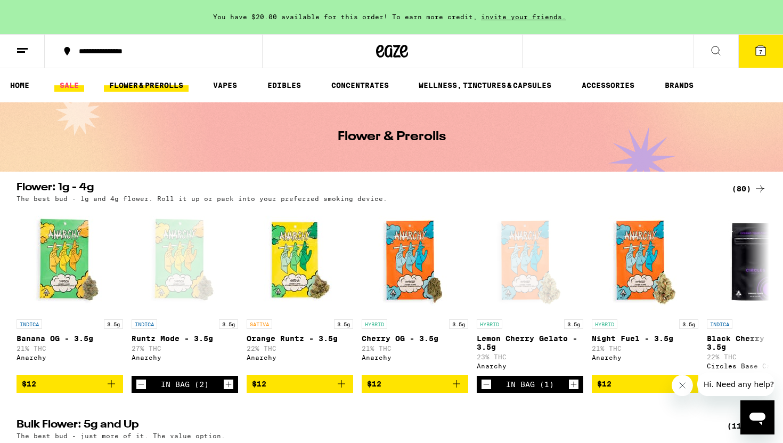
click at [70, 84] on link "SALE" at bounding box center [69, 85] width 30 height 13
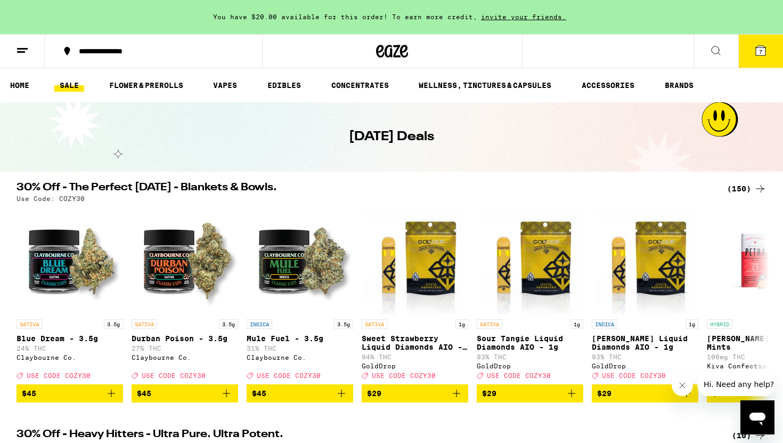
click at [754, 58] on button "7" at bounding box center [760, 51] width 45 height 33
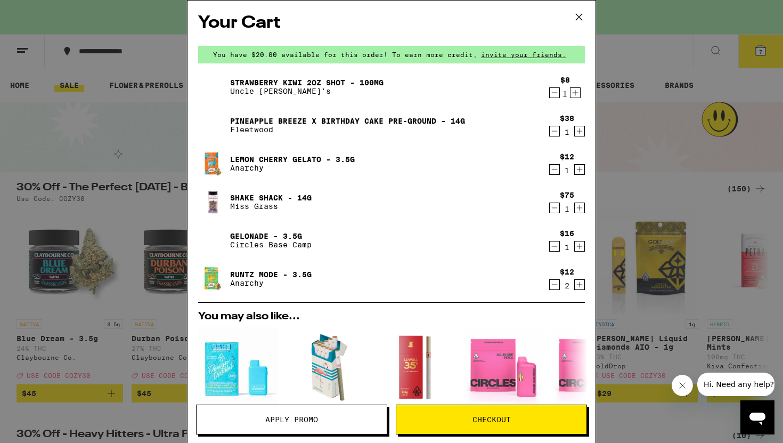
click at [556, 210] on icon "Decrement" at bounding box center [555, 207] width 10 height 13
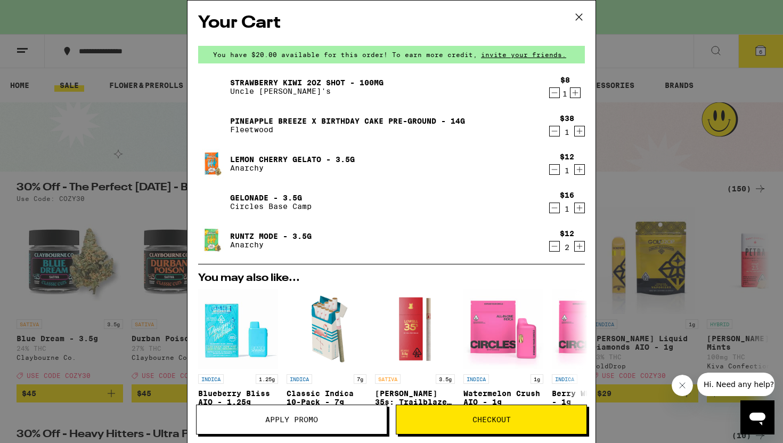
click at [577, 11] on icon at bounding box center [579, 17] width 16 height 16
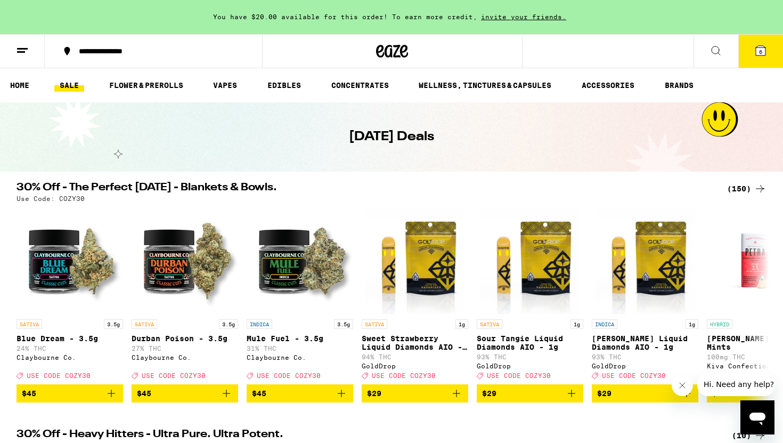
click at [742, 194] on div "(150)" at bounding box center [746, 188] width 39 height 13
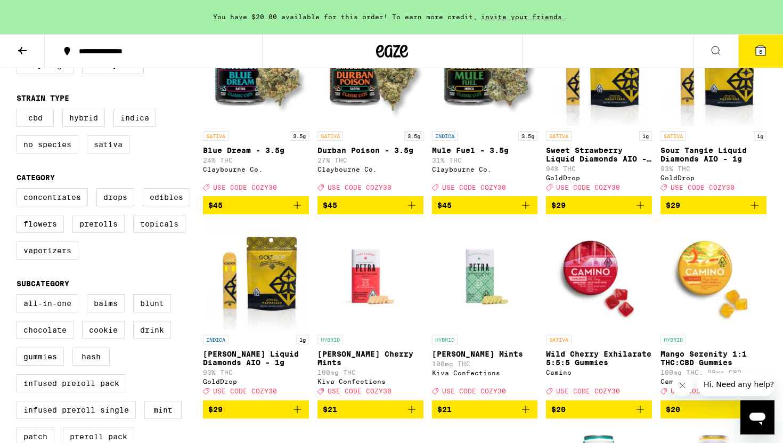
scroll to position [171, 0]
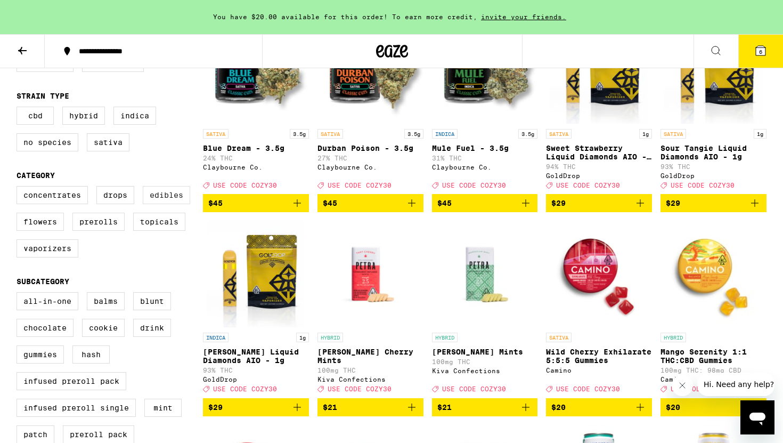
click at [156, 204] on label "Edibles" at bounding box center [166, 195] width 47 height 18
click at [19, 188] on input "Edibles" at bounding box center [19, 187] width 1 height 1
checkbox input "true"
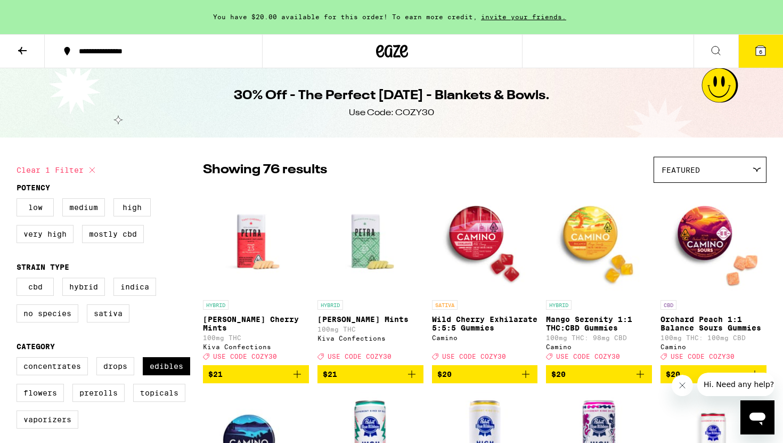
click at [700, 166] on span "Featured" at bounding box center [681, 170] width 38 height 9
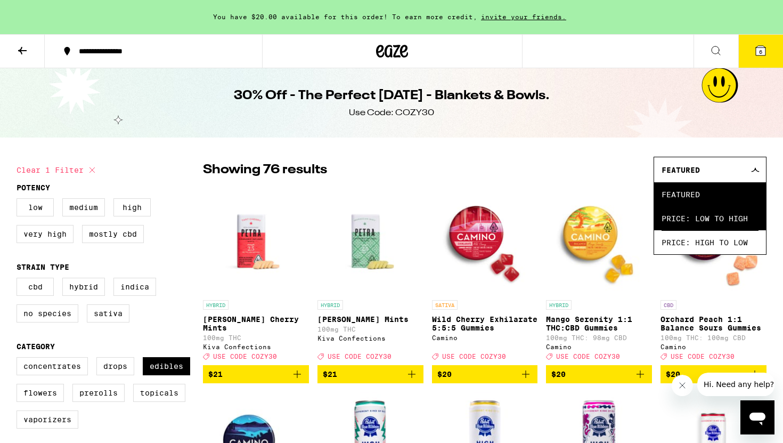
click at [692, 219] on span "Price: Low to High" at bounding box center [710, 218] width 97 height 24
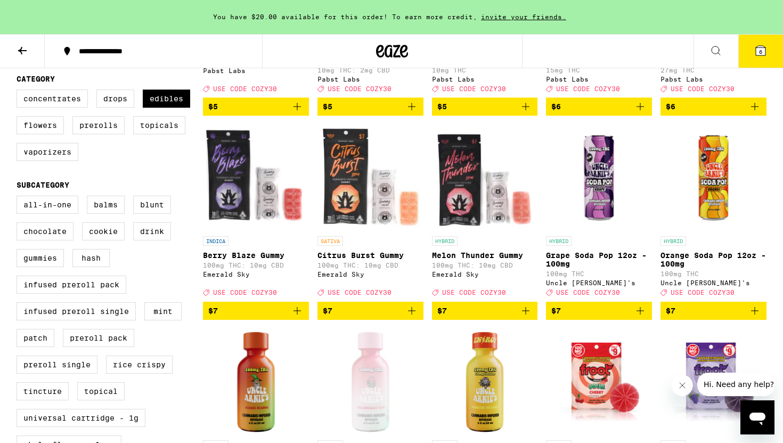
scroll to position [270, 0]
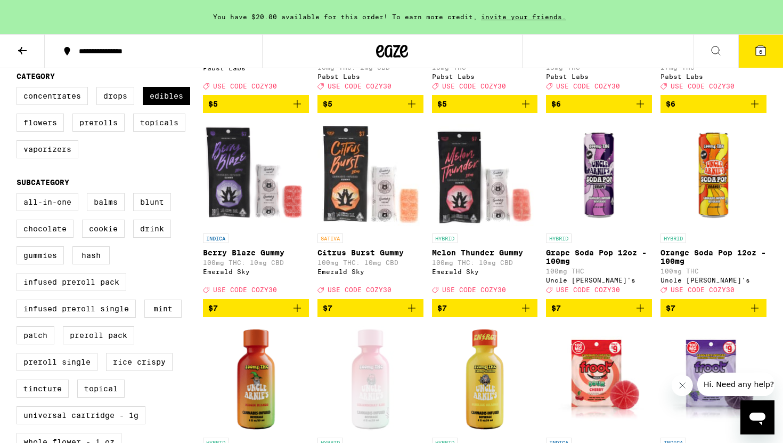
click at [476, 257] on p "Melon Thunder Gummy" at bounding box center [485, 252] width 106 height 9
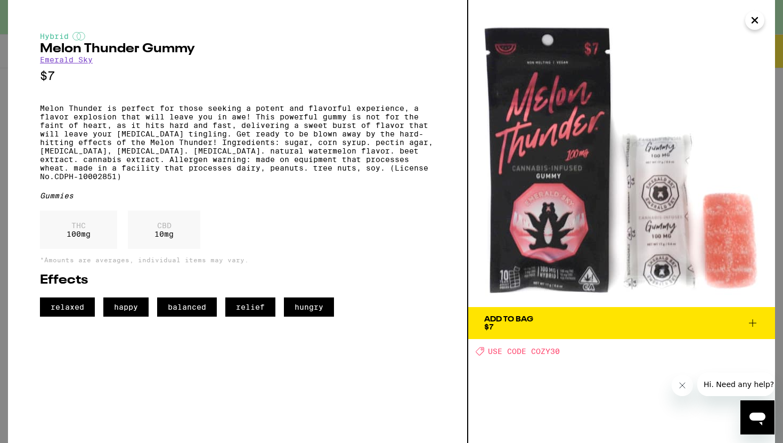
click at [758, 20] on icon "Close" at bounding box center [754, 20] width 13 height 16
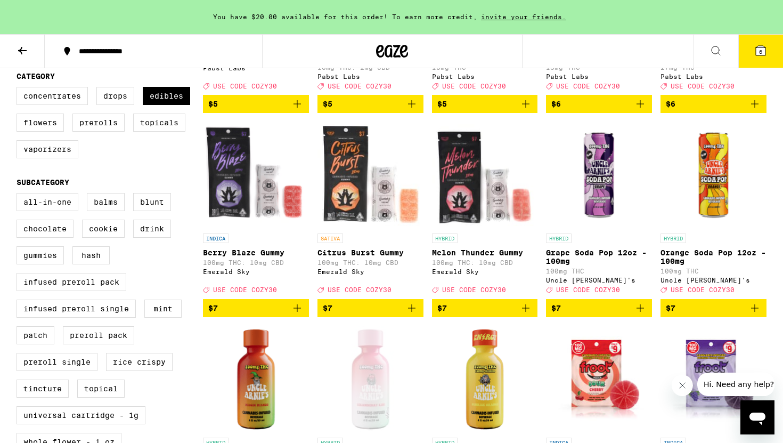
click at [471, 314] on span "$7" at bounding box center [484, 307] width 95 height 13
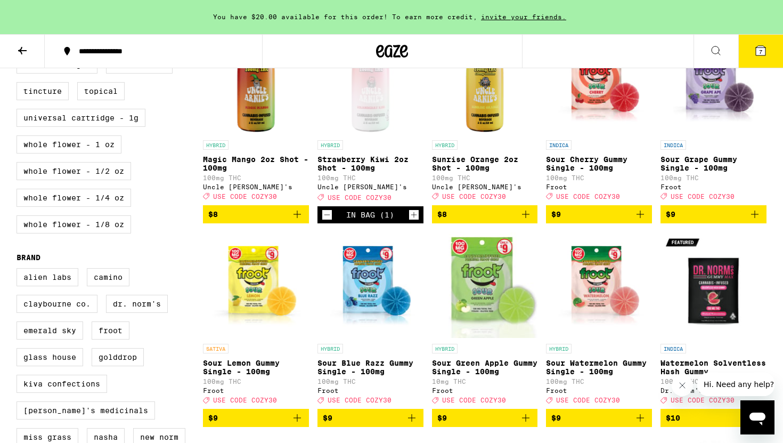
scroll to position [570, 0]
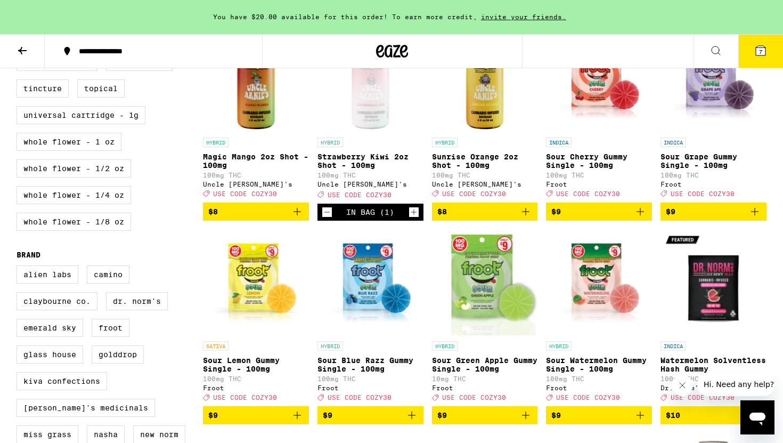
click at [737, 221] on button "$9" at bounding box center [713, 211] width 106 height 18
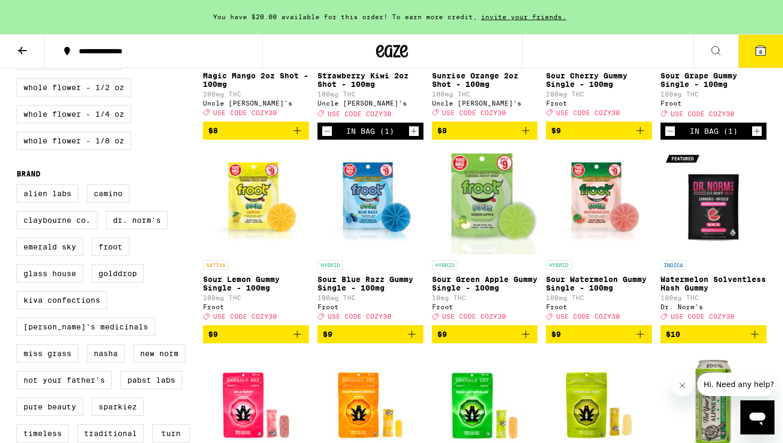
scroll to position [652, 0]
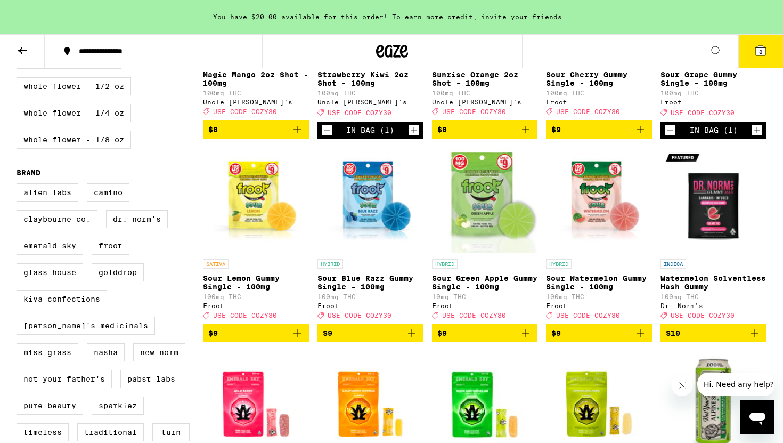
click at [588, 339] on span "$9" at bounding box center [598, 333] width 95 height 13
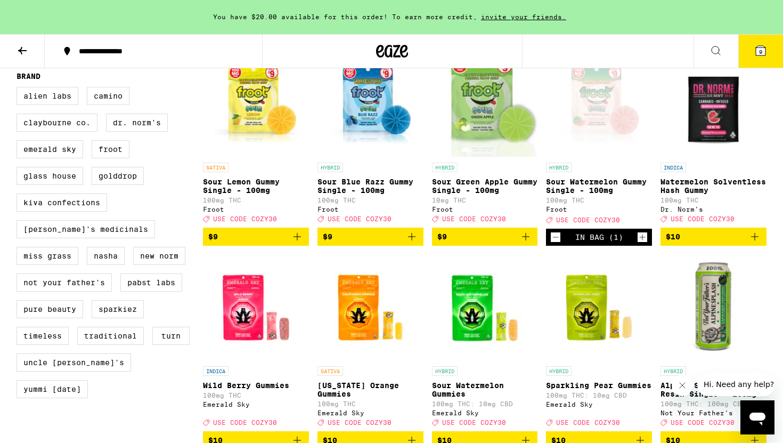
scroll to position [746, 0]
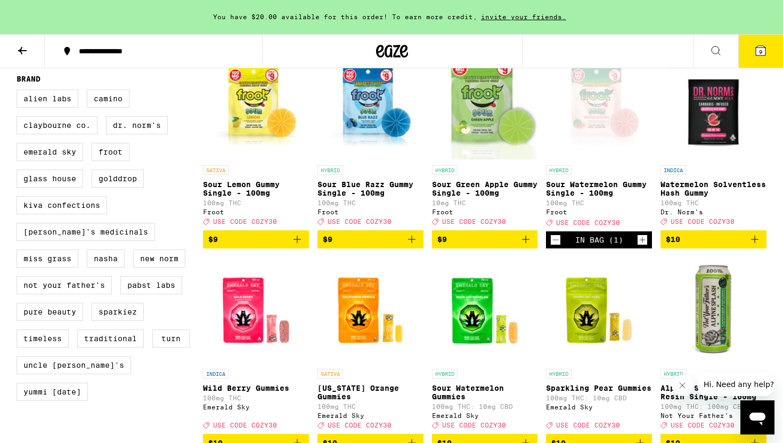
click at [744, 246] on span "$10" at bounding box center [713, 239] width 95 height 13
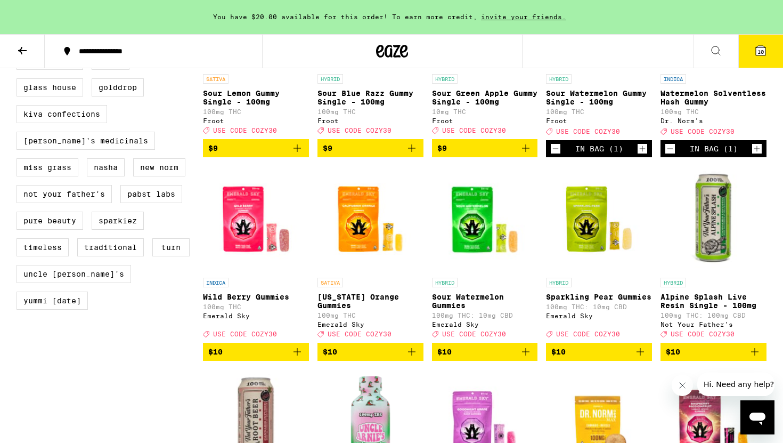
scroll to position [845, 0]
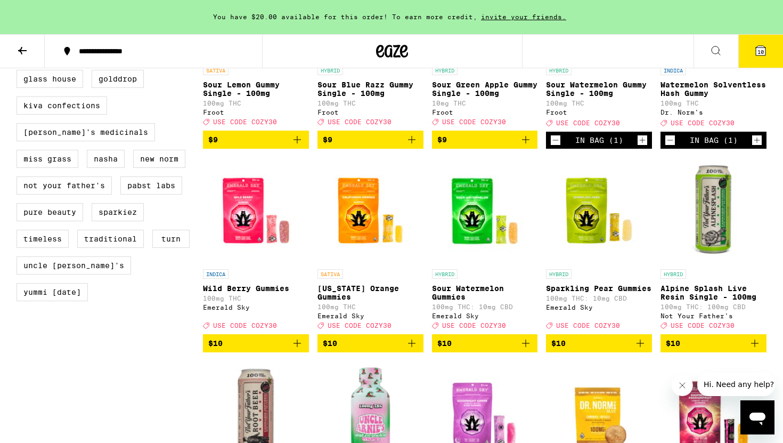
click at [525, 347] on icon "Add to bag" at bounding box center [525, 342] width 7 height 7
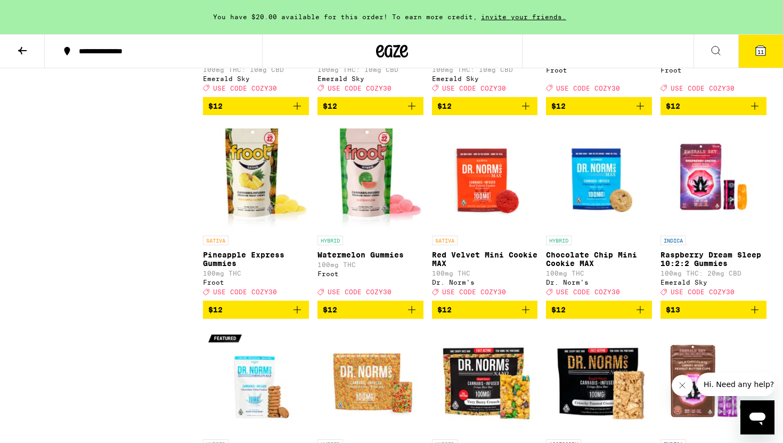
scroll to position [1500, 0]
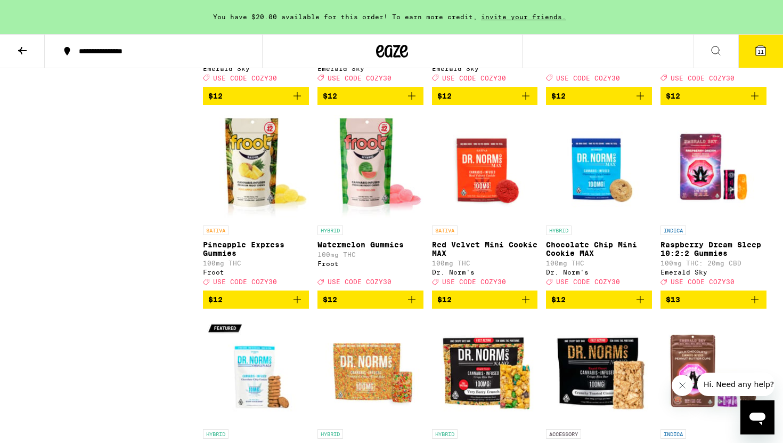
click at [411, 306] on icon "Add to bag" at bounding box center [411, 299] width 13 height 13
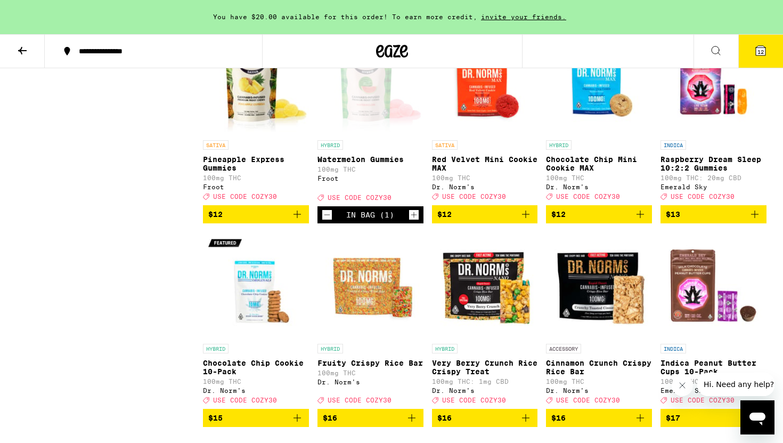
scroll to position [1585, 0]
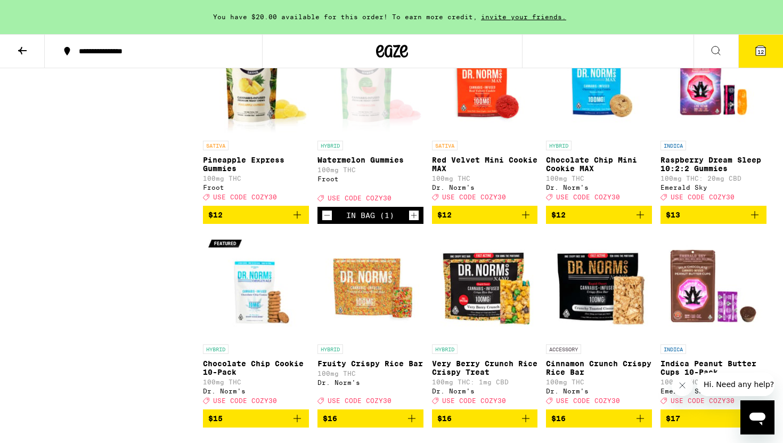
click at [299, 221] on icon "Add to bag" at bounding box center [297, 214] width 13 height 13
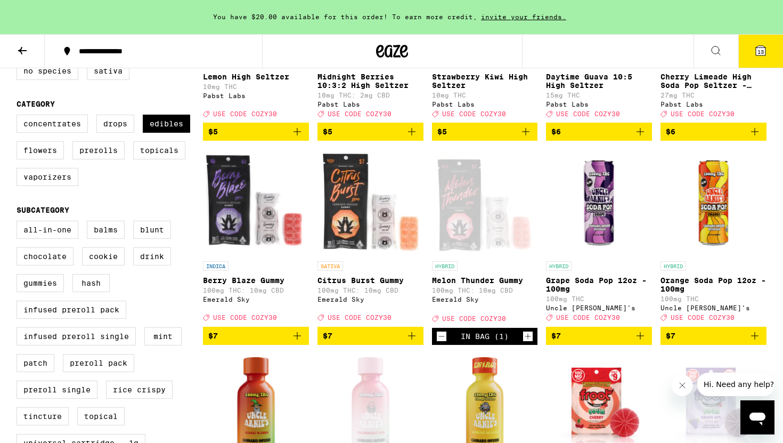
scroll to position [0, 0]
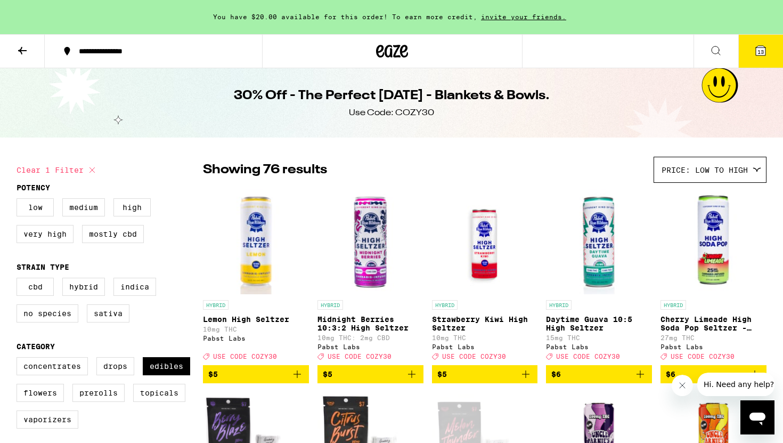
click at [761, 46] on icon at bounding box center [761, 51] width 10 height 10
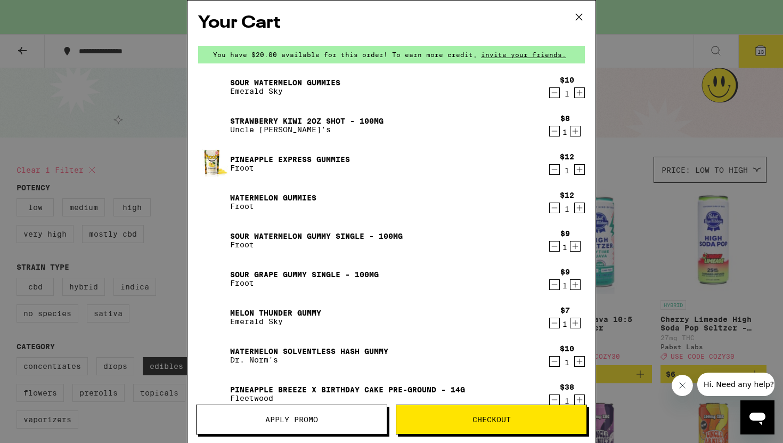
click at [578, 17] on icon at bounding box center [579, 17] width 6 height 6
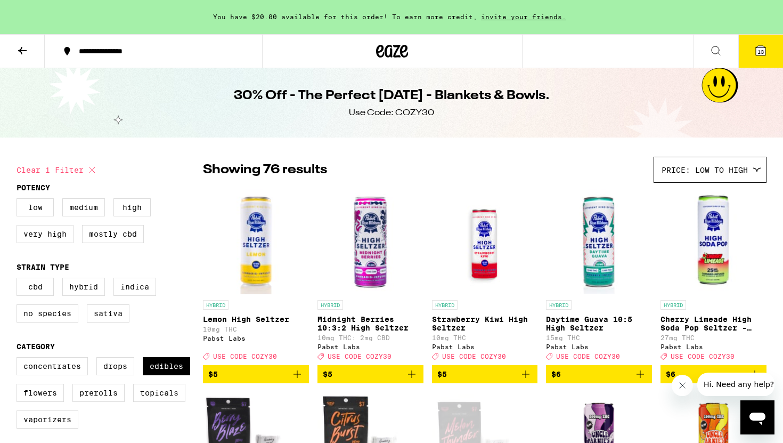
click at [22, 51] on icon at bounding box center [22, 50] width 13 height 13
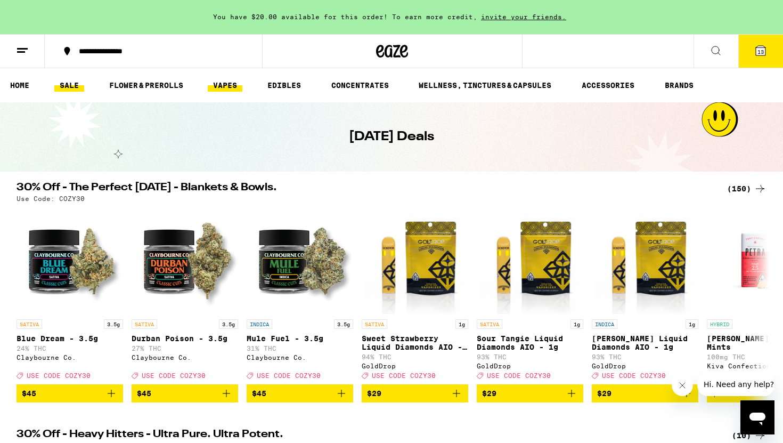
click at [227, 85] on link "VAPES" at bounding box center [225, 85] width 35 height 13
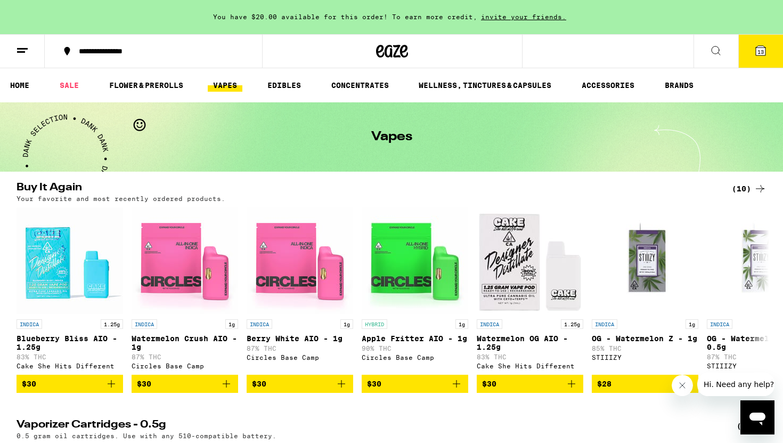
click at [761, 189] on icon at bounding box center [760, 188] width 9 height 7
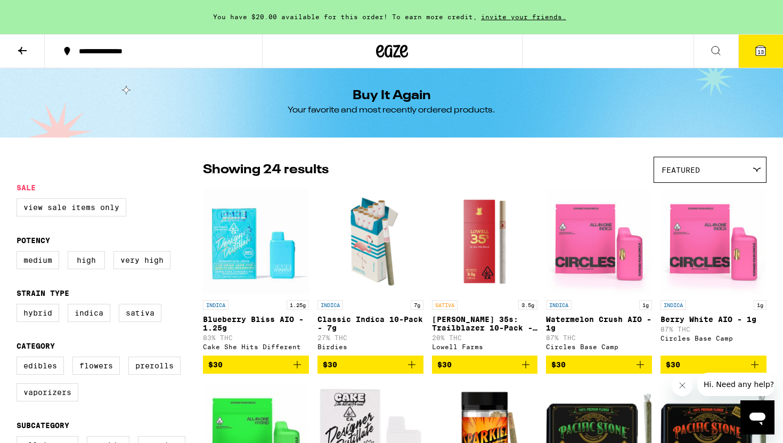
click at [691, 179] on div "Featured" at bounding box center [710, 169] width 112 height 25
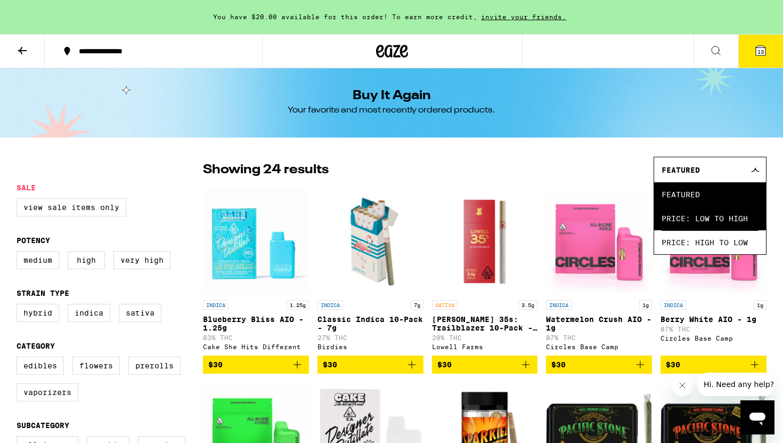
click at [695, 221] on span "Price: Low to High" at bounding box center [710, 218] width 97 height 24
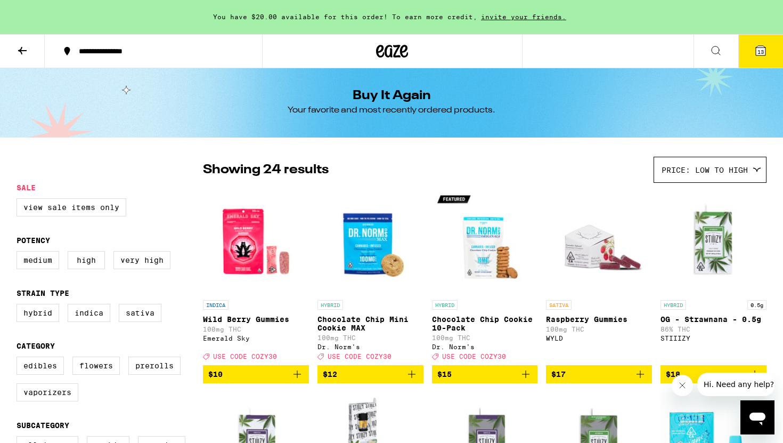
click at [22, 48] on icon at bounding box center [22, 50] width 13 height 13
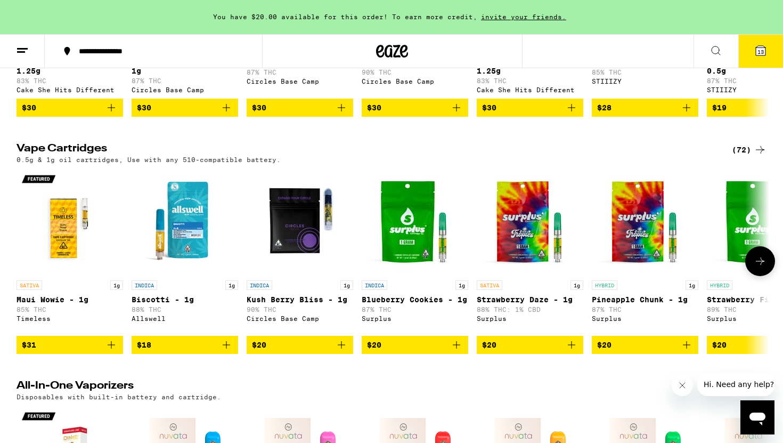
scroll to position [280, 0]
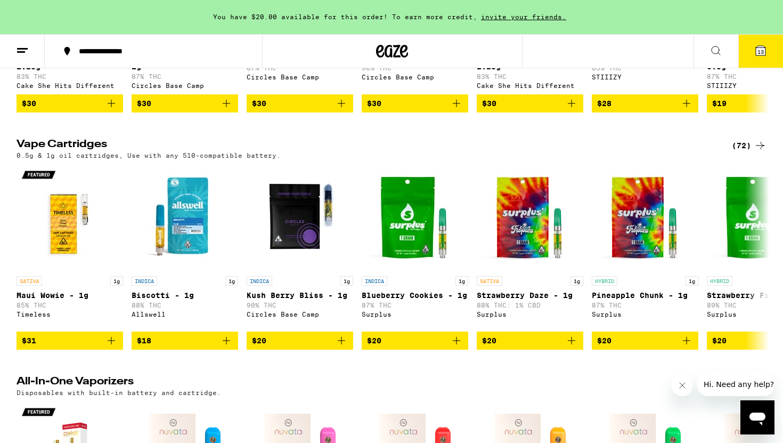
click at [748, 152] on div "(72)" at bounding box center [749, 145] width 35 height 13
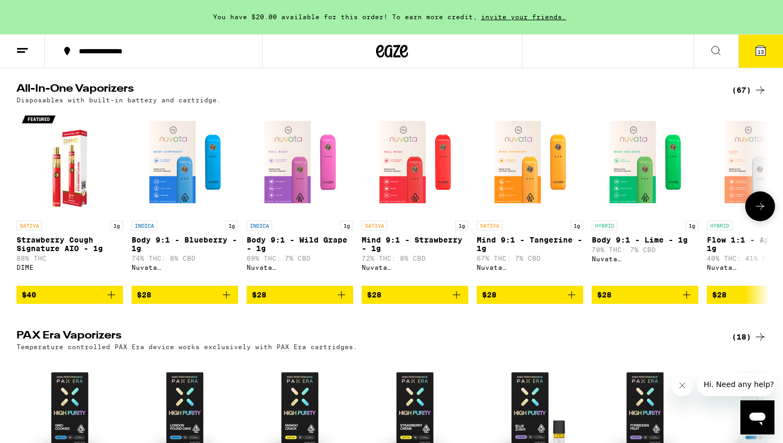
scroll to position [577, 0]
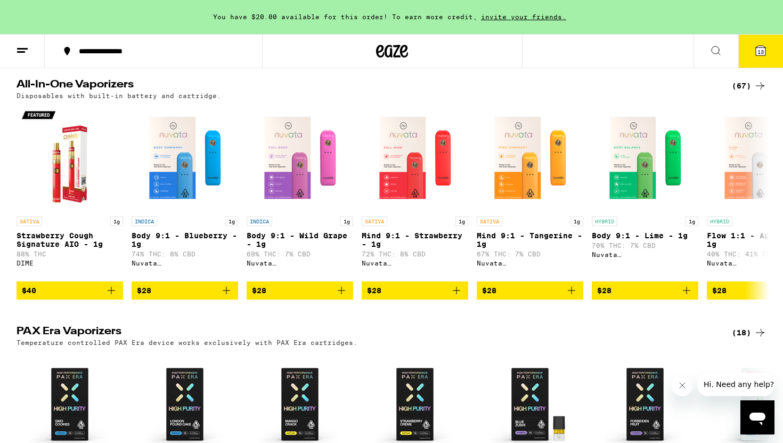
click at [755, 92] on icon at bounding box center [760, 85] width 13 height 13
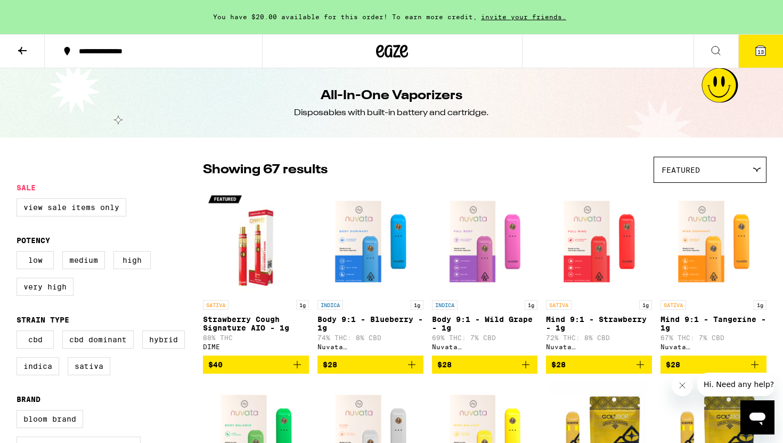
click at [703, 166] on div "Featured" at bounding box center [710, 169] width 112 height 25
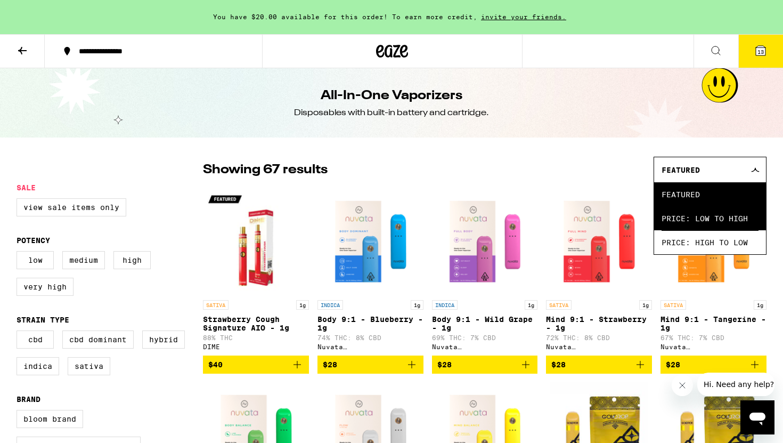
click at [696, 218] on span "Price: Low to High" at bounding box center [710, 218] width 97 height 24
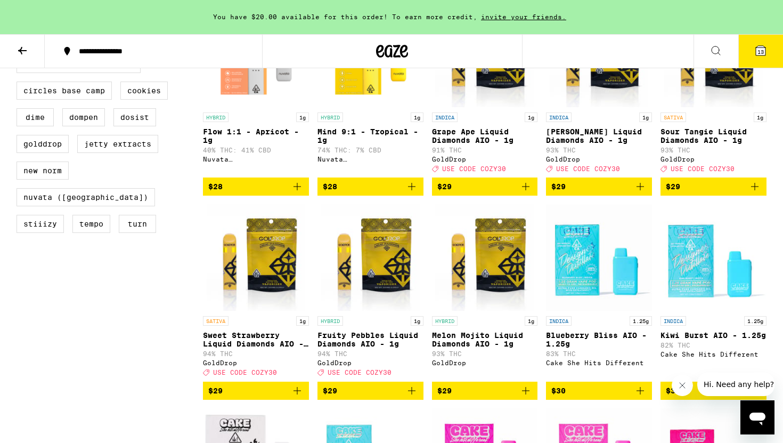
scroll to position [385, 0]
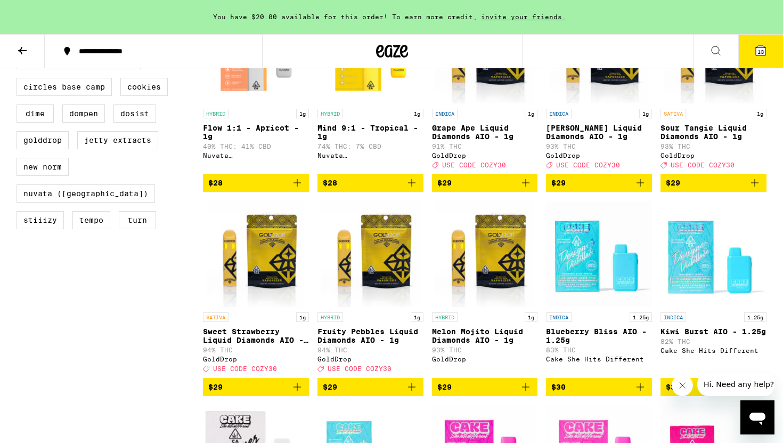
click at [417, 393] on icon "Add to bag" at bounding box center [411, 386] width 13 height 13
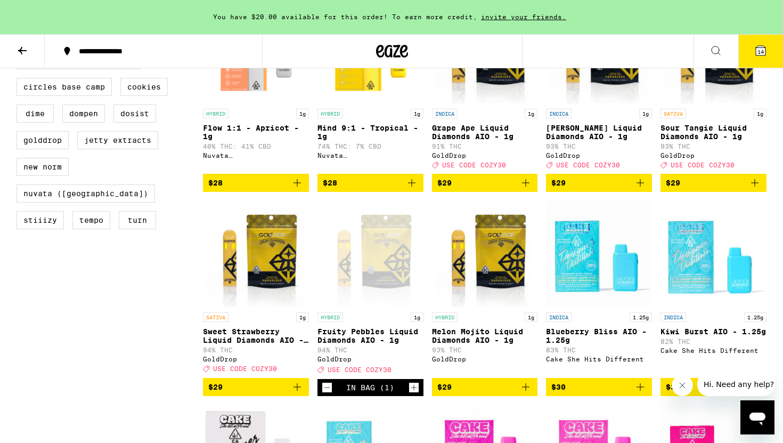
click at [294, 393] on icon "Add to bag" at bounding box center [297, 386] width 13 height 13
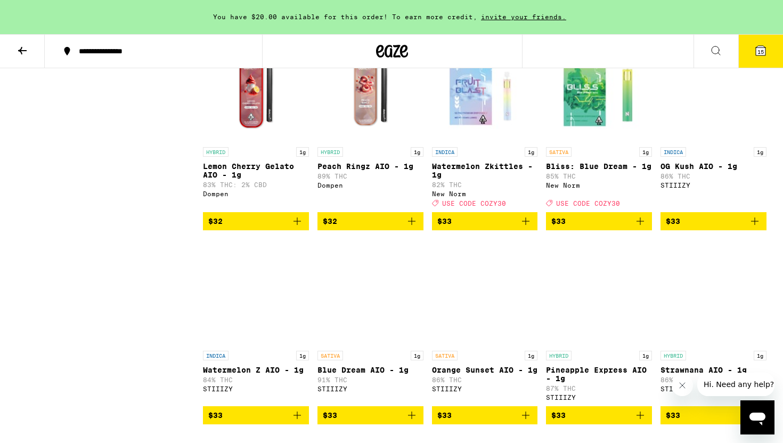
scroll to position [1527, 0]
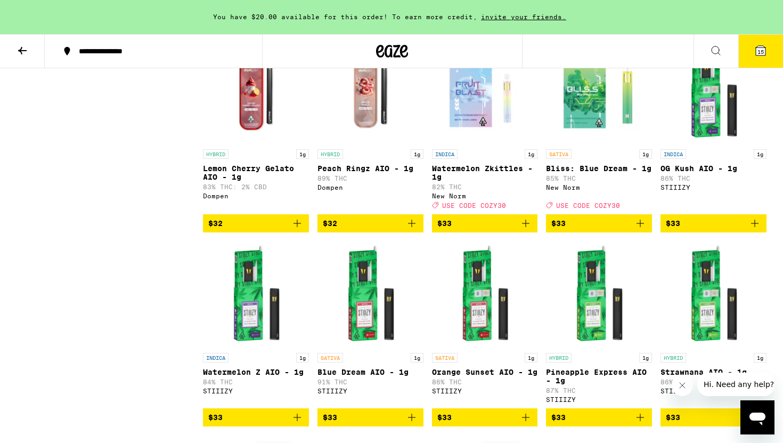
click at [526, 230] on icon "Add to bag" at bounding box center [525, 223] width 13 height 13
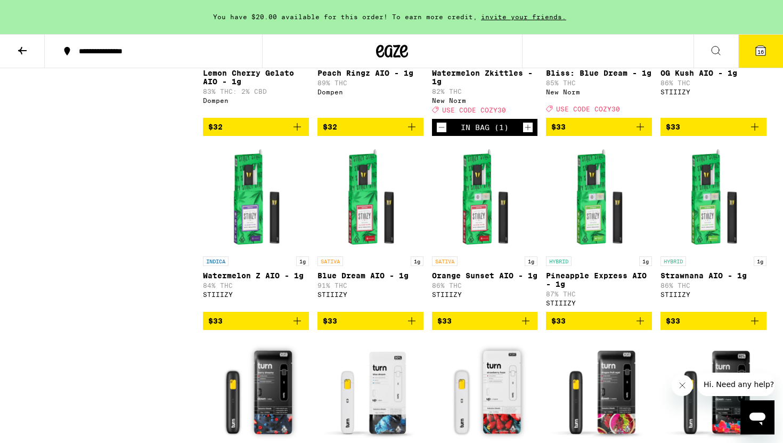
scroll to position [1619, 0]
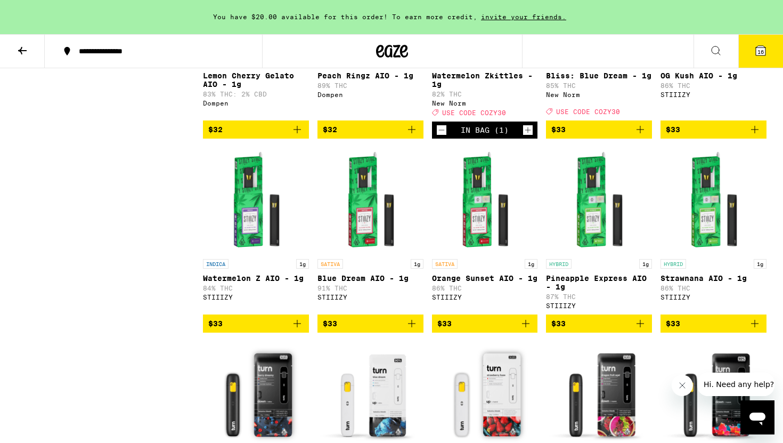
click at [440, 136] on icon "Decrement" at bounding box center [442, 130] width 10 height 13
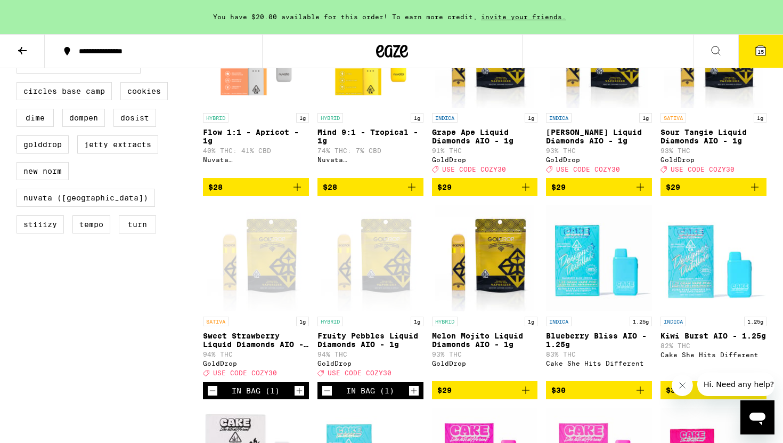
scroll to position [388, 0]
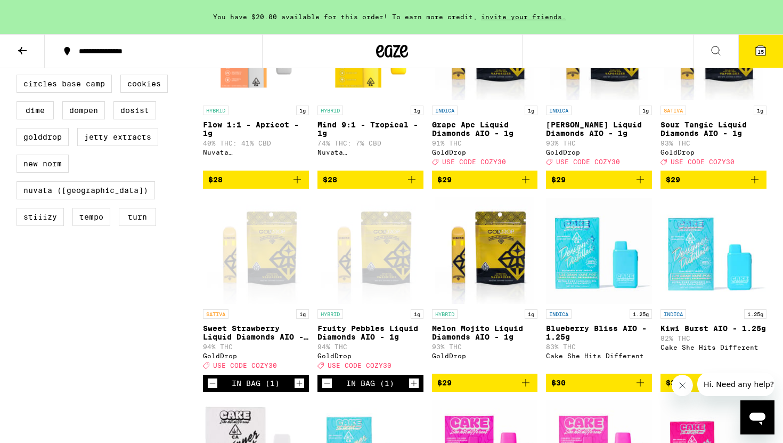
click at [638, 186] on icon "Add to bag" at bounding box center [640, 179] width 13 height 13
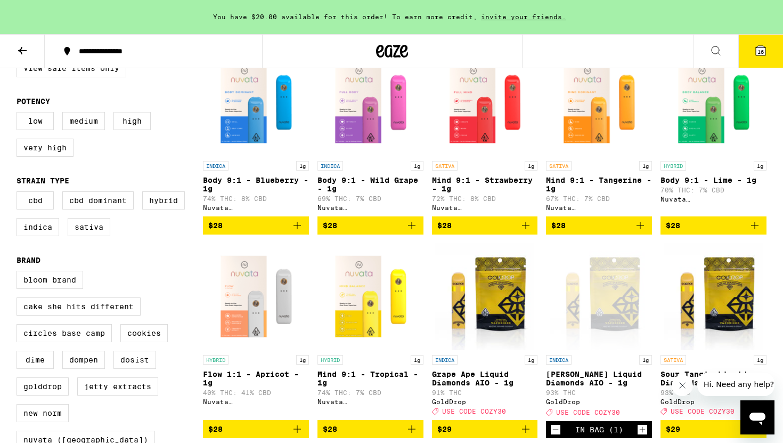
scroll to position [0, 0]
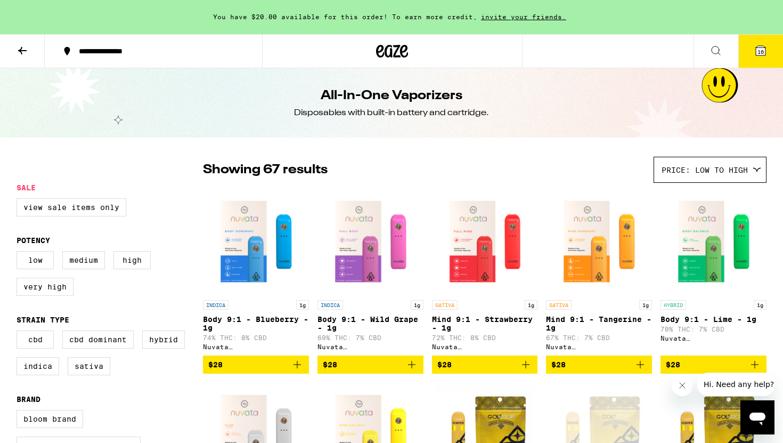
click at [766, 50] on icon at bounding box center [760, 50] width 13 height 13
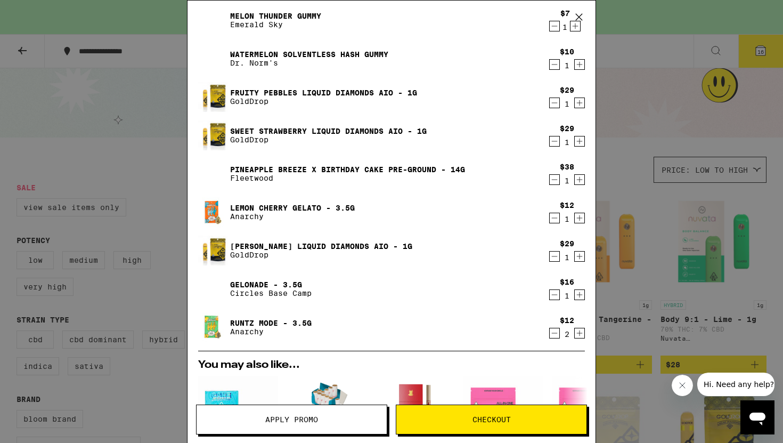
scroll to position [305, 0]
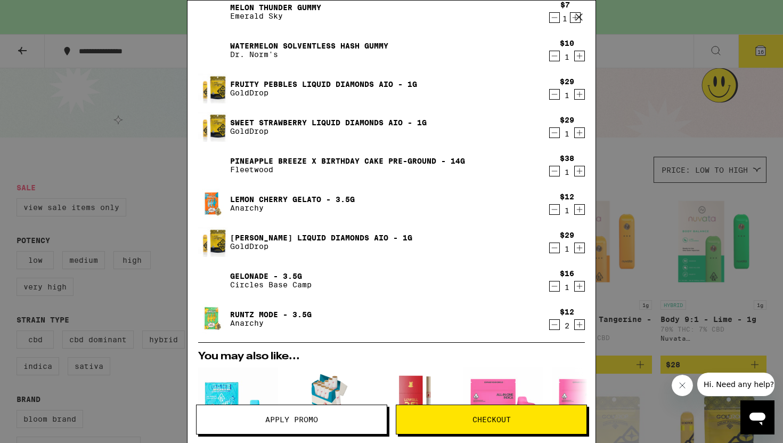
click at [631, 280] on div "Your Cart You have $20.00 available for this order! To earn more credit, invite…" at bounding box center [391, 221] width 783 height 443
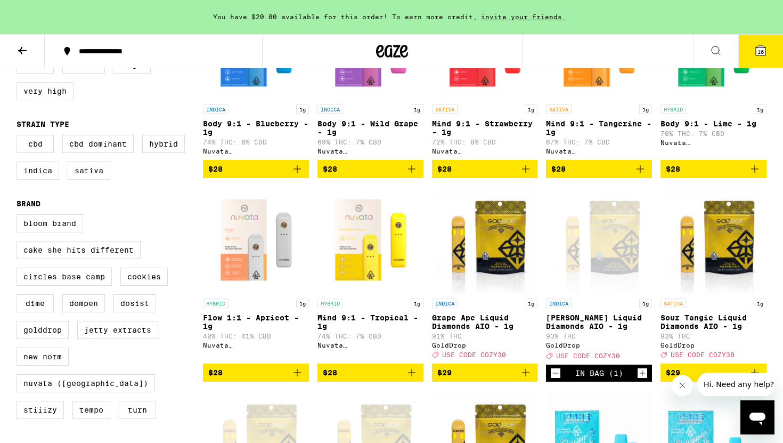
scroll to position [205, 0]
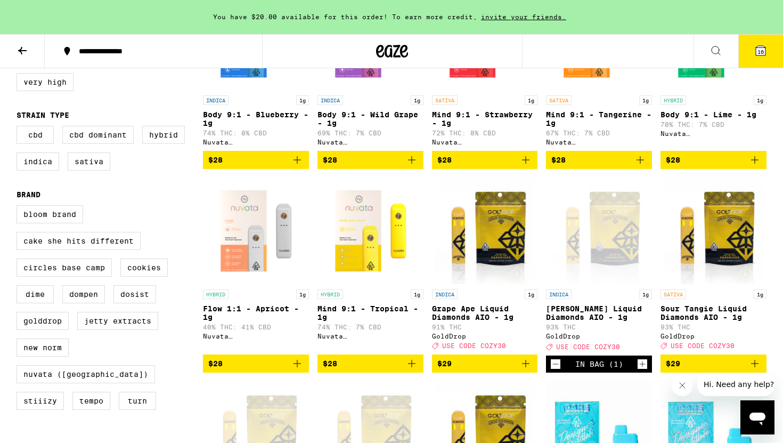
click at [760, 60] on button "16" at bounding box center [760, 51] width 45 height 33
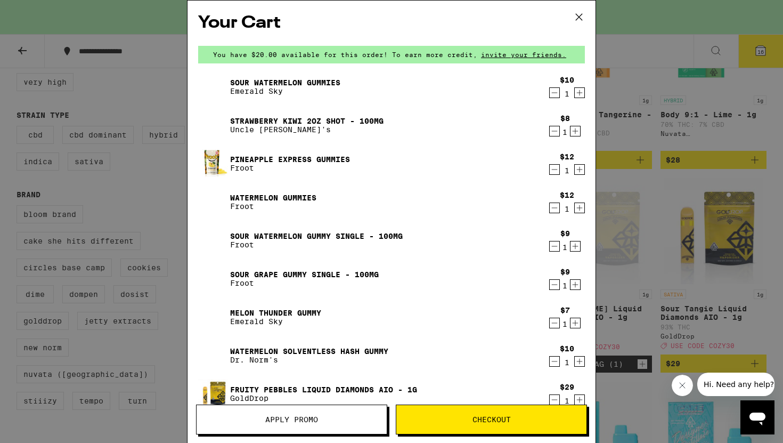
click at [317, 419] on span "Apply Promo" at bounding box center [291, 418] width 53 height 7
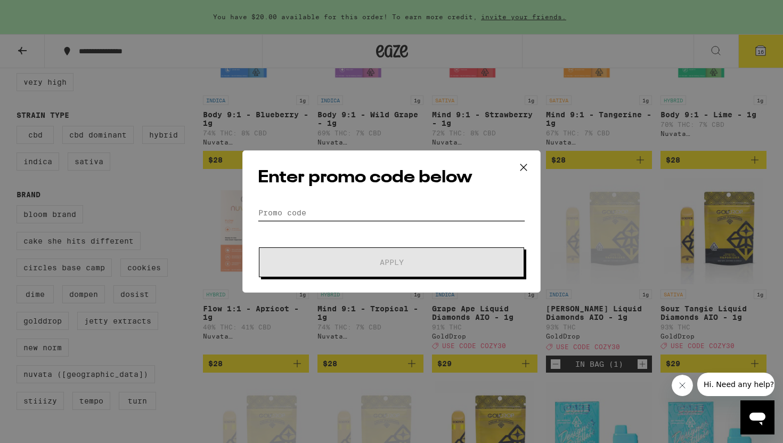
click at [321, 210] on input "Promo Code" at bounding box center [391, 213] width 267 height 16
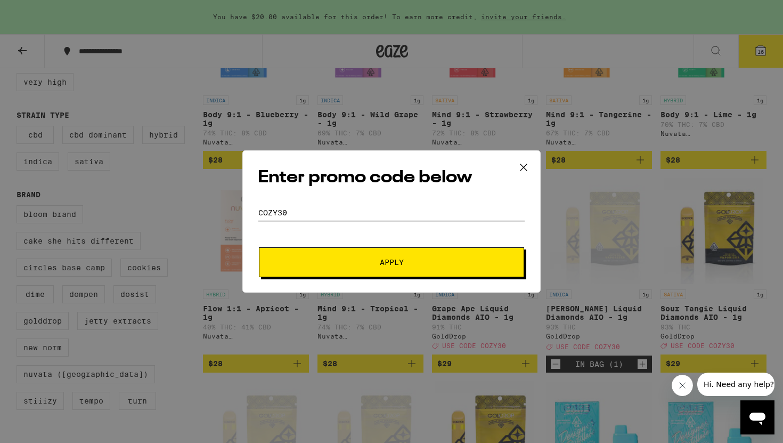
type input "cozy30"
click at [259, 247] on button "Apply" at bounding box center [391, 262] width 265 height 30
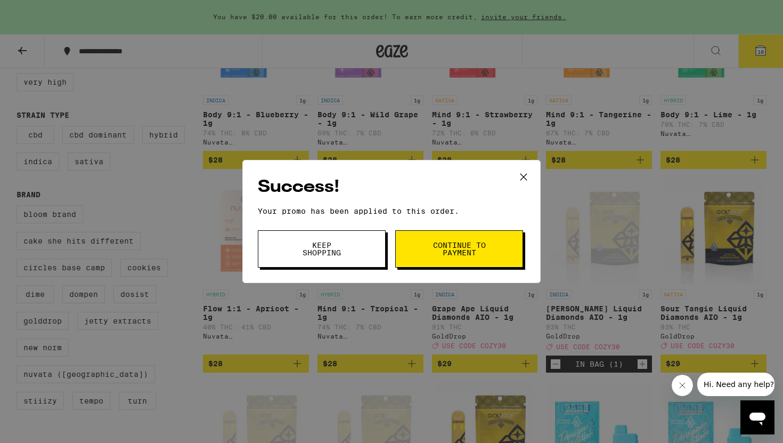
click at [468, 249] on span "Continue to payment" at bounding box center [459, 248] width 54 height 15
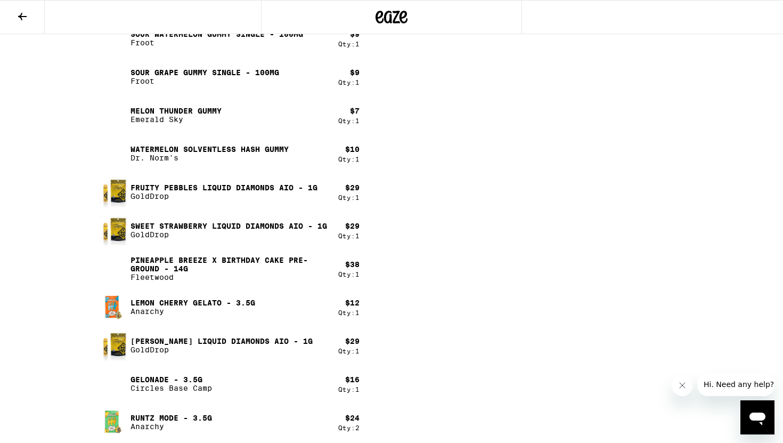
scroll to position [786, 0]
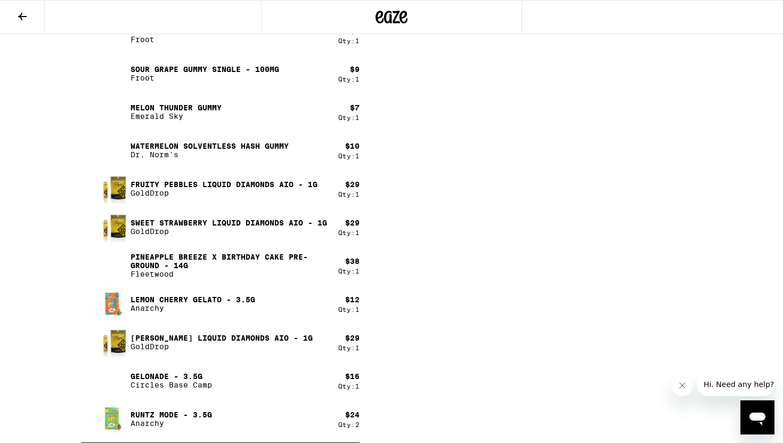
click at [27, 17] on icon at bounding box center [22, 16] width 13 height 13
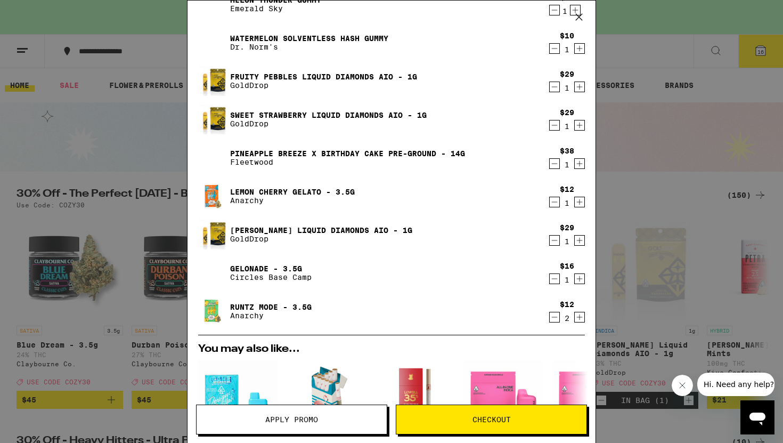
scroll to position [313, 0]
click at [579, 18] on icon at bounding box center [579, 17] width 16 height 16
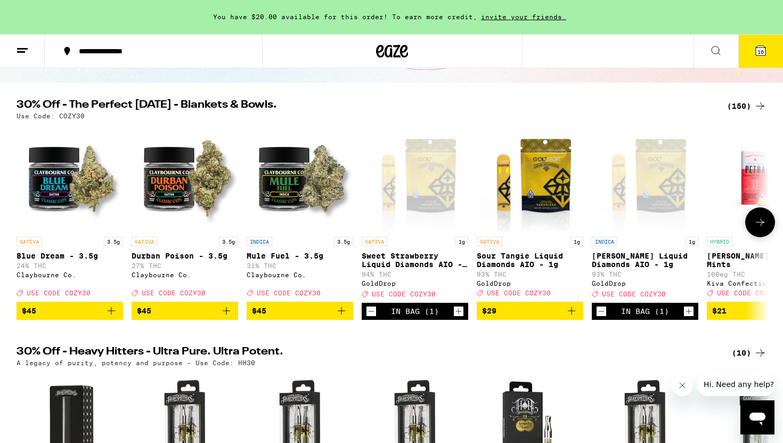
scroll to position [66, 0]
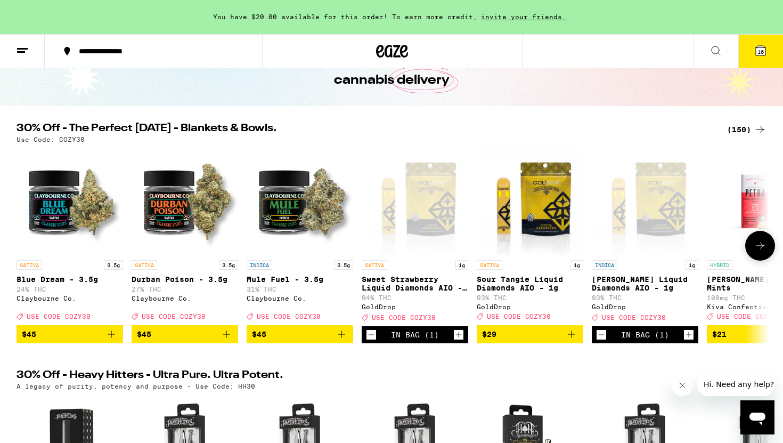
click at [757, 248] on icon at bounding box center [760, 245] width 13 height 13
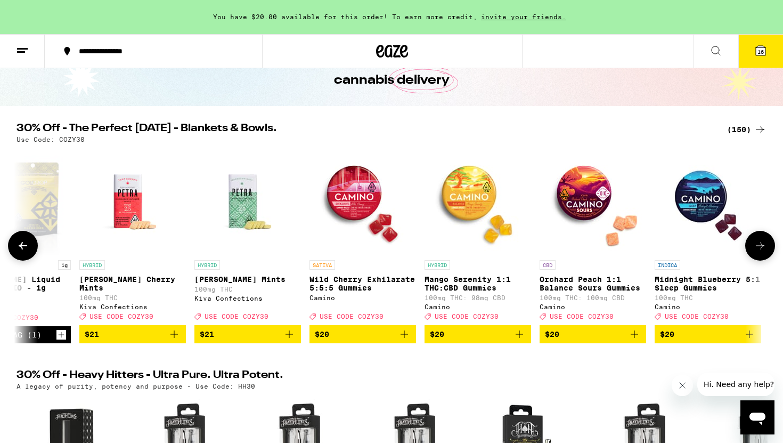
scroll to position [0, 634]
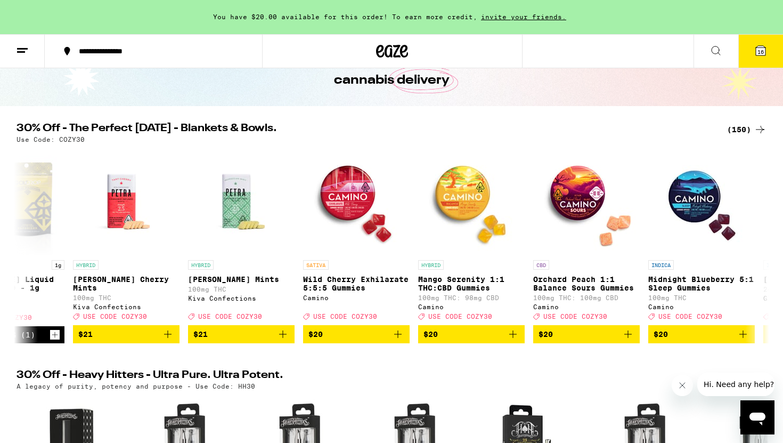
click at [748, 126] on div "(150)" at bounding box center [746, 129] width 39 height 13
click at [743, 126] on div "(150)" at bounding box center [746, 129] width 39 height 13
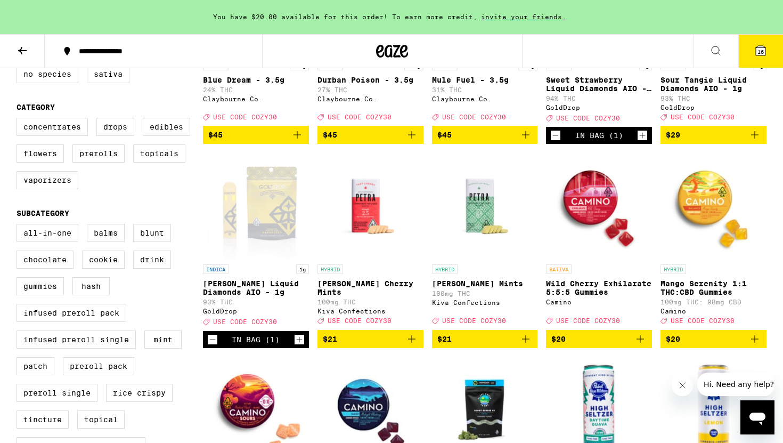
scroll to position [169, 0]
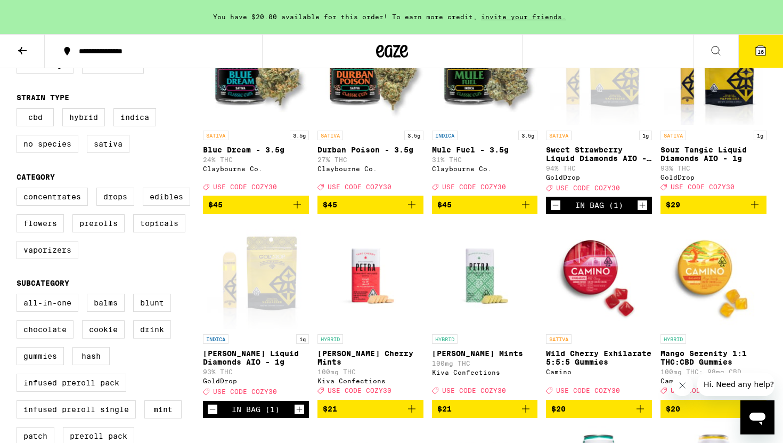
click at [759, 49] on span "16" at bounding box center [760, 51] width 6 height 6
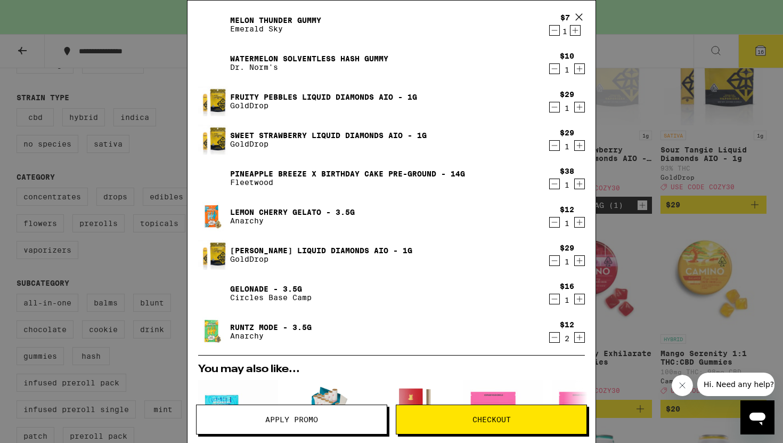
scroll to position [301, 0]
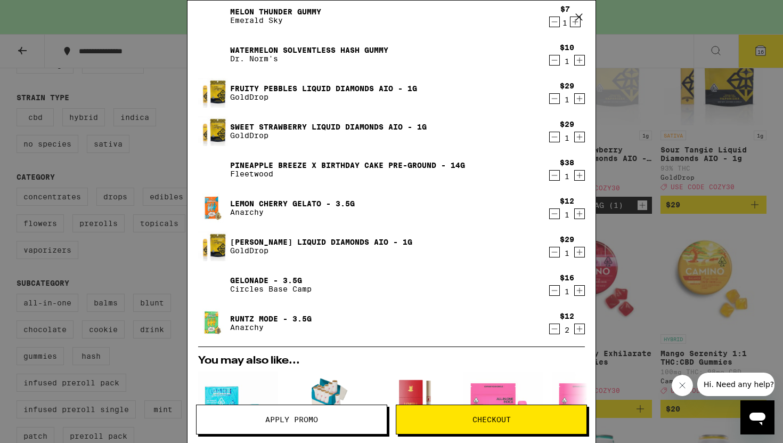
click at [577, 12] on icon at bounding box center [579, 17] width 16 height 16
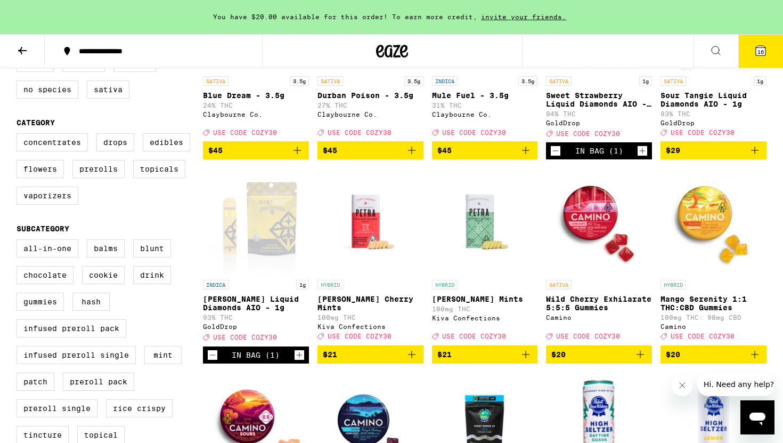
scroll to position [222, 0]
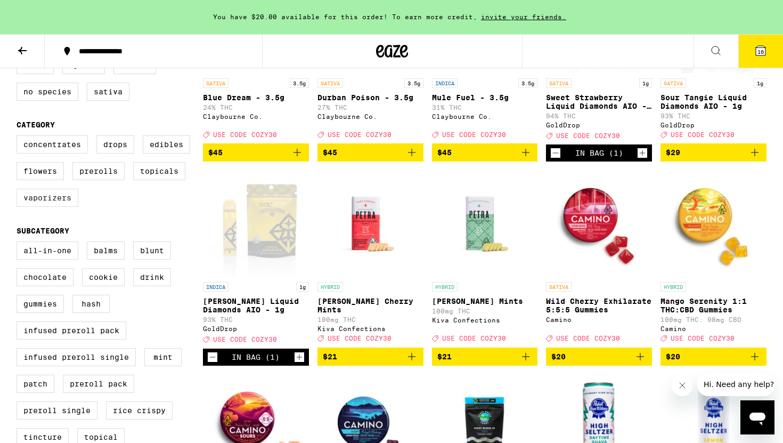
click at [63, 207] on label "Vaporizers" at bounding box center [48, 198] width 62 height 18
click at [19, 137] on input "Vaporizers" at bounding box center [19, 137] width 1 height 1
checkbox input "true"
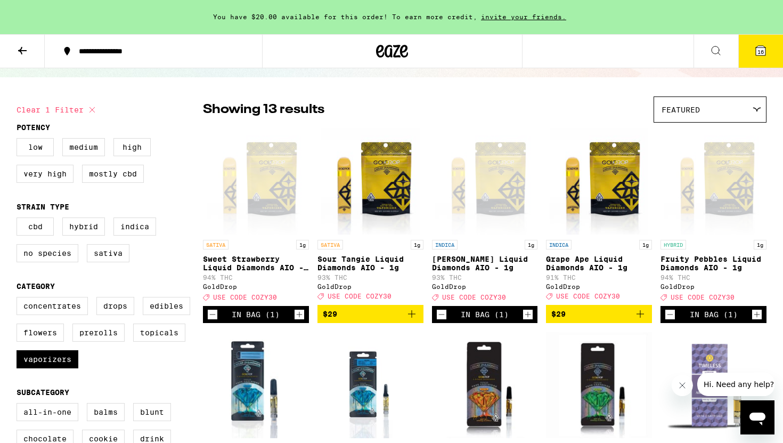
scroll to position [81, 0]
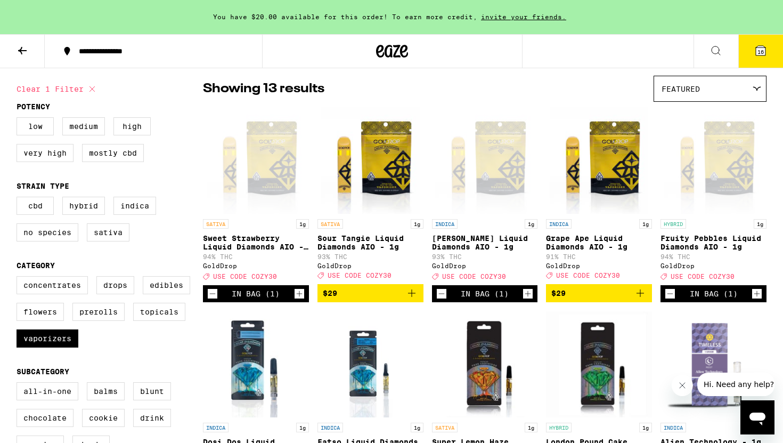
click at [758, 58] on button "16" at bounding box center [760, 51] width 45 height 33
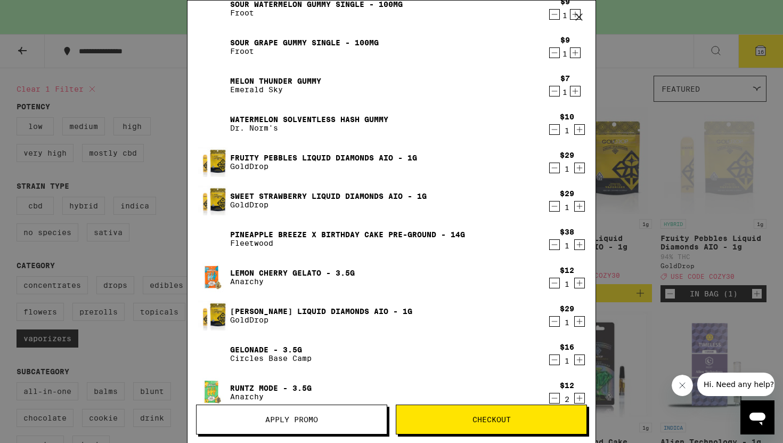
scroll to position [238, 0]
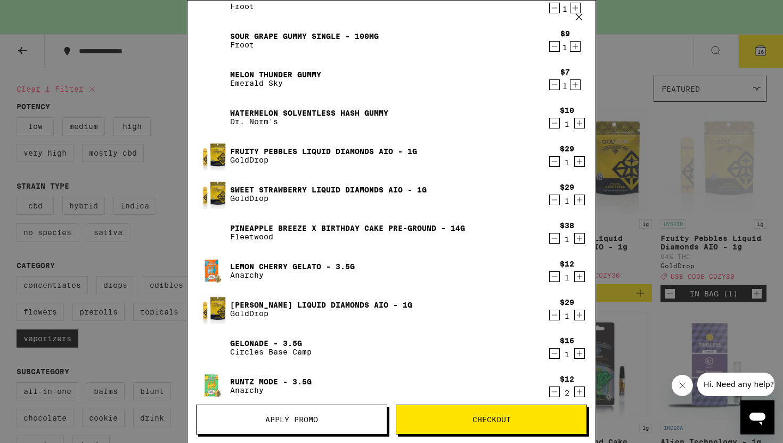
click at [553, 201] on icon "Decrement" at bounding box center [555, 199] width 10 height 13
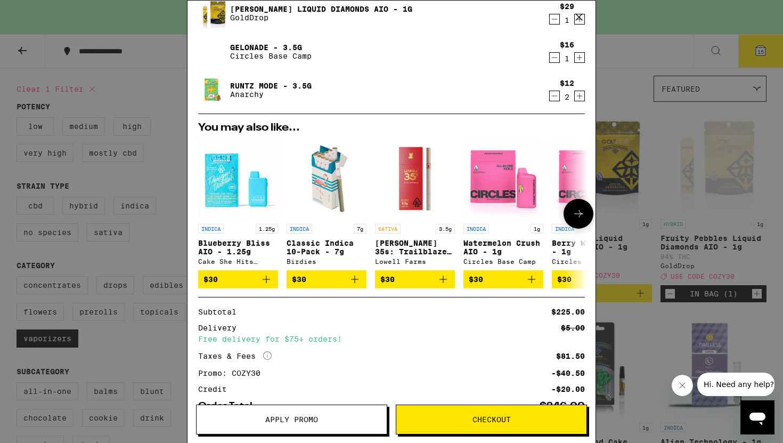
scroll to position [567, 0]
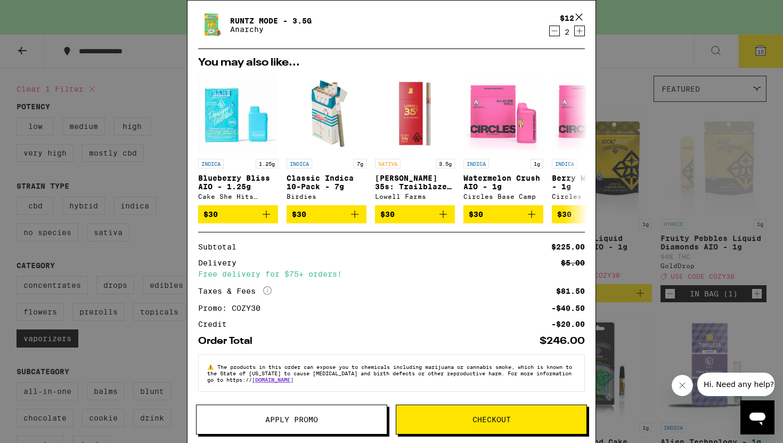
click at [452, 414] on button "Checkout" at bounding box center [491, 419] width 191 height 30
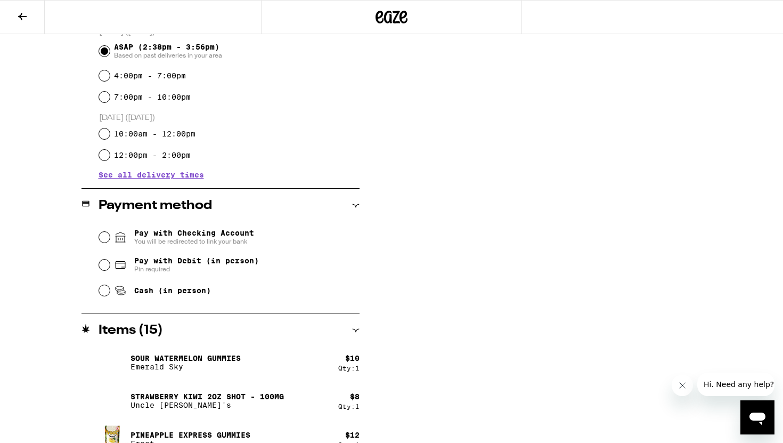
scroll to position [308, 0]
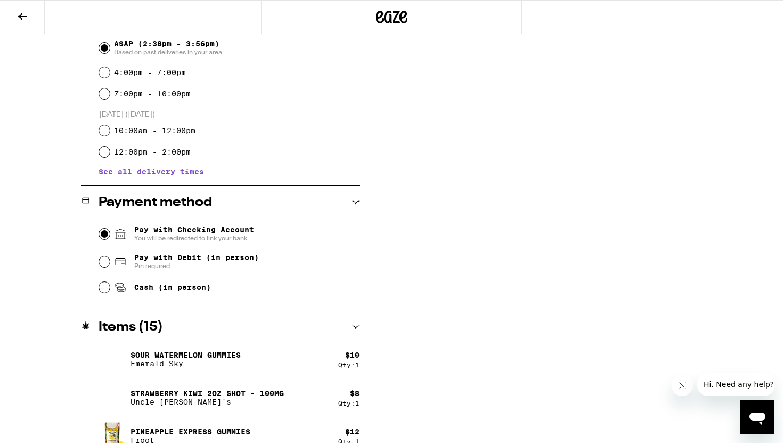
click at [100, 235] on input "Pay with Checking Account You will be redirected to link your bank" at bounding box center [104, 234] width 11 height 11
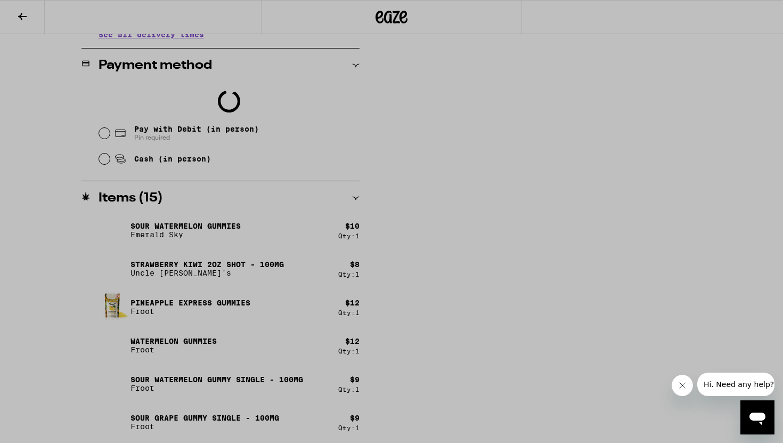
scroll to position [442, 0]
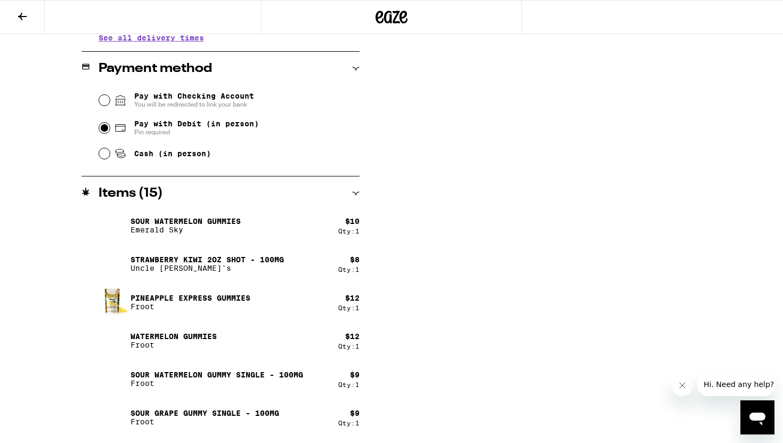
click at [109, 129] on input "Pay with Debit (in person) Pin required" at bounding box center [104, 128] width 11 height 11
radio input "true"
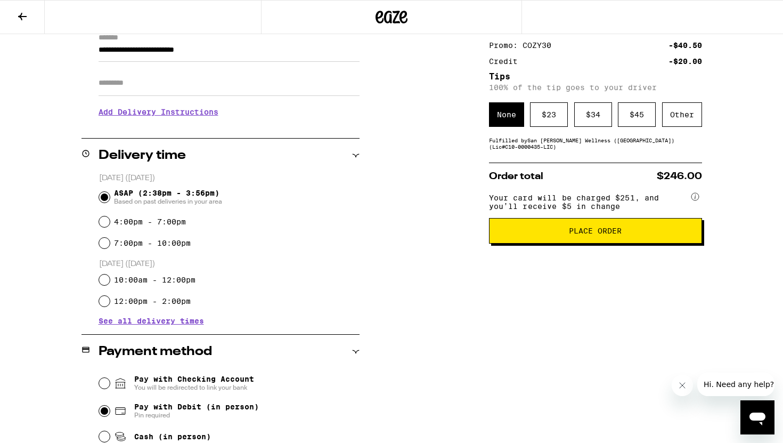
scroll to position [182, 0]
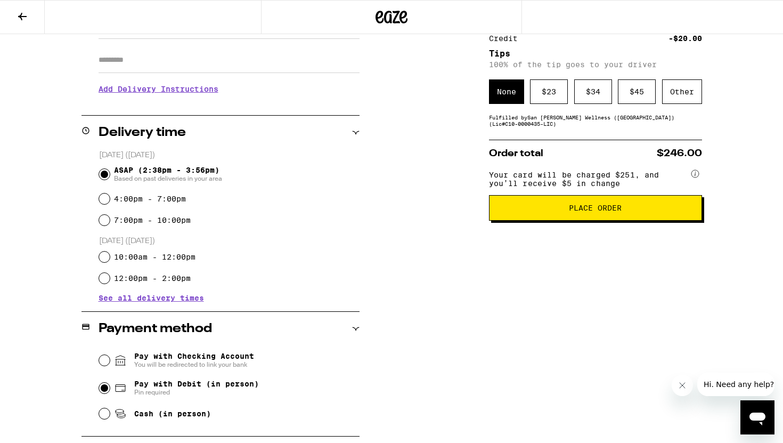
click at [508, 221] on button "Place Order" at bounding box center [595, 208] width 213 height 26
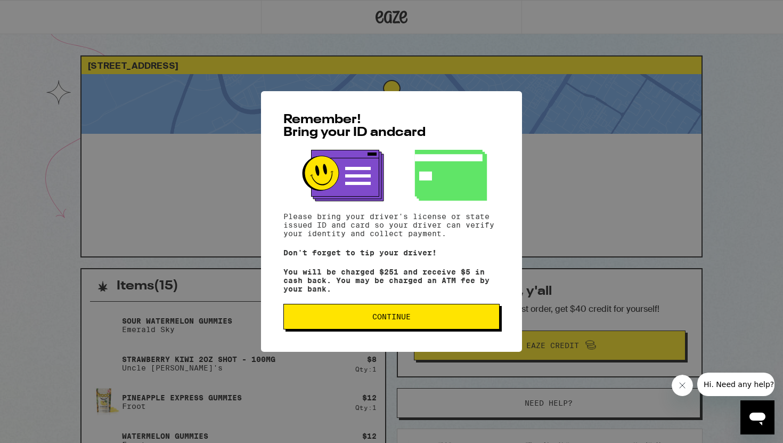
click at [376, 320] on span "Continue" at bounding box center [391, 316] width 38 height 7
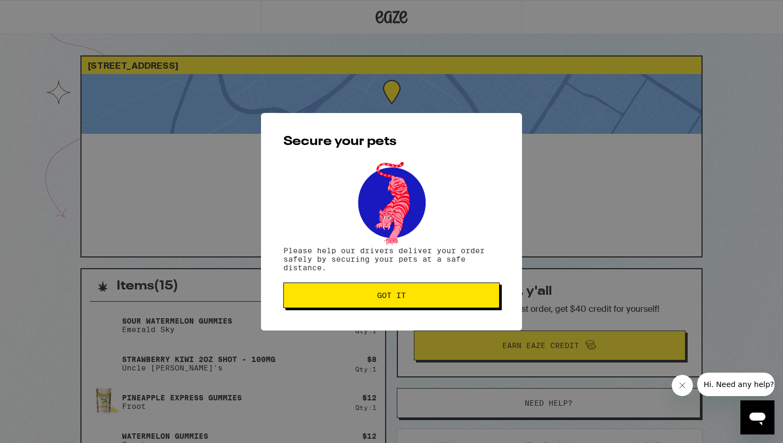
click at [377, 295] on span "Got it" at bounding box center [391, 294] width 198 height 7
